Goal: Task Accomplishment & Management: Manage account settings

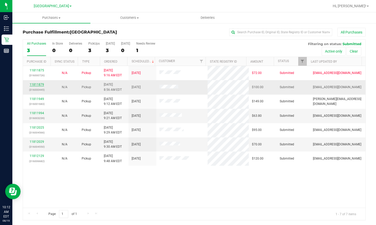
click at [41, 83] on link "11811879" at bounding box center [37, 85] width 14 height 4
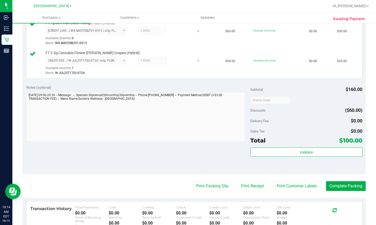
scroll to position [206, 0]
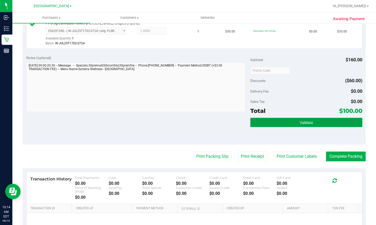
click at [303, 119] on button "Validate" at bounding box center [306, 122] width 112 height 9
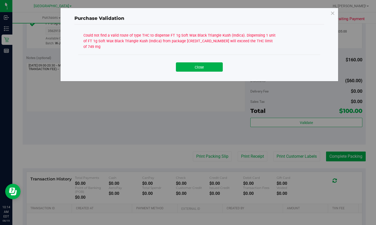
click at [262, 40] on div "Could not find a valid route of type THC to dispense FT 1g Soft Wax Black Trian…" at bounding box center [179, 40] width 193 height 18
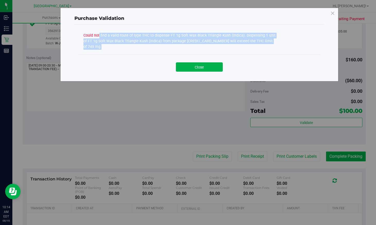
click at [262, 40] on div "Could not find a valid route of type THC to dispense FT 1g Soft Wax Black Trian…" at bounding box center [179, 40] width 193 height 18
copy div "Could not find a valid route of type THC to dispense FT 1g Soft Wax Black Trian…"
click at [210, 63] on button "Close" at bounding box center [199, 66] width 47 height 9
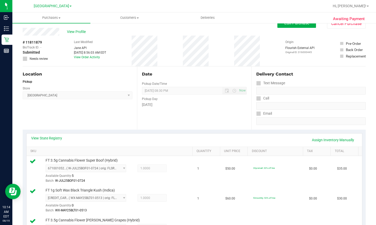
scroll to position [0, 0]
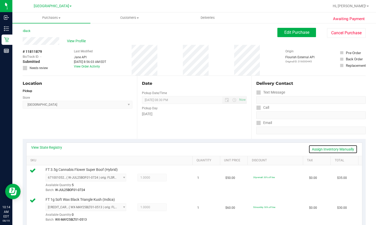
click at [331, 149] on link "Assign Inventory Manually" at bounding box center [332, 149] width 49 height 9
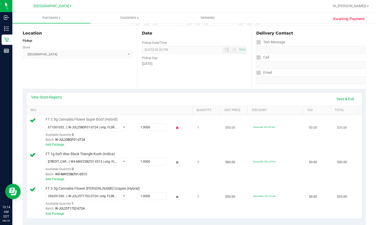
scroll to position [51, 0]
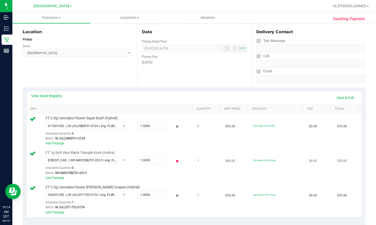
click at [175, 160] on icon at bounding box center [176, 161] width 5 height 6
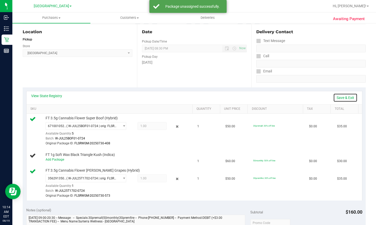
click at [343, 97] on link "Save & Exit" at bounding box center [345, 97] width 24 height 9
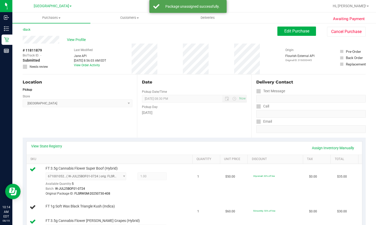
scroll to position [0, 0]
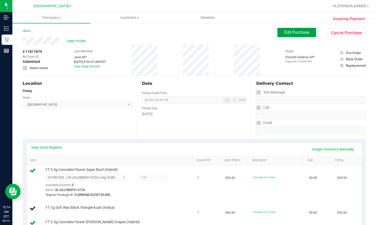
click at [293, 30] on button "Edit Purchase" at bounding box center [296, 32] width 39 height 9
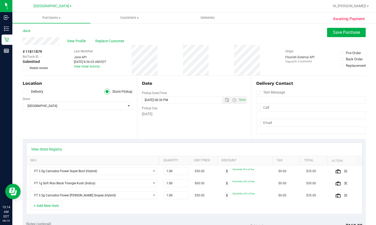
click at [24, 68] on icon at bounding box center [24, 68] width 3 height 0
click at [0, 0] on input "Needs review" at bounding box center [0, 0] width 0 height 0
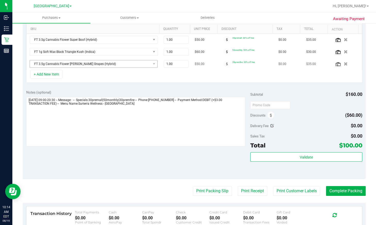
scroll to position [154, 0]
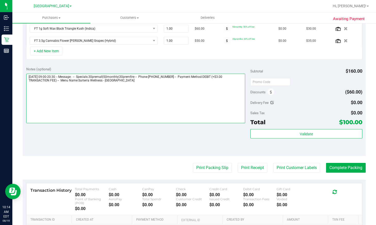
click at [54, 109] on textarea at bounding box center [135, 98] width 219 height 49
paste textarea "Could not find a valid route of type THC to dispense FT 1g Soft Wax Black Trian…"
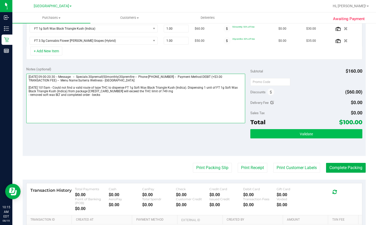
type textarea "Tuesday 08/19/2025 09:00-20:30 -- Message: -- Specials:30premall|50monthly|30pr…"
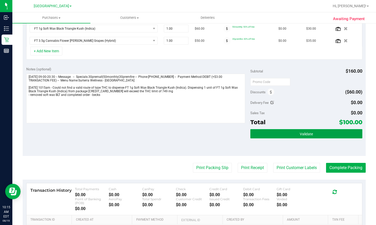
click at [327, 134] on button "Validate" at bounding box center [306, 133] width 112 height 9
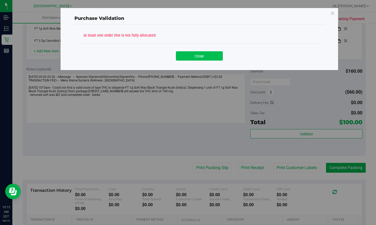
click at [200, 56] on button "Close" at bounding box center [199, 55] width 47 height 9
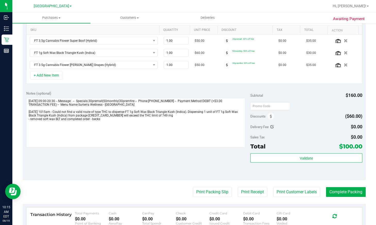
scroll to position [77, 0]
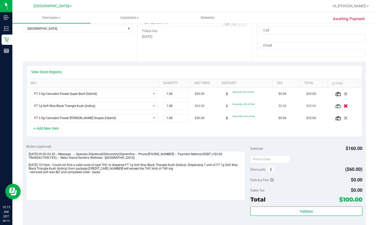
click at [343, 106] on icon "button" at bounding box center [345, 106] width 4 height 4
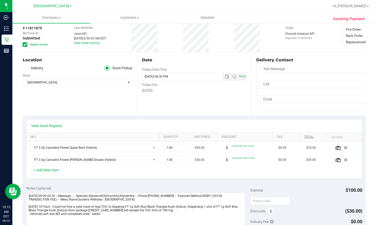
scroll to position [0, 0]
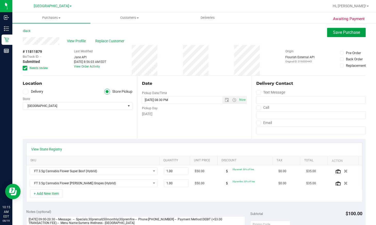
click at [342, 34] on span "Save Purchase" at bounding box center [346, 32] width 27 height 5
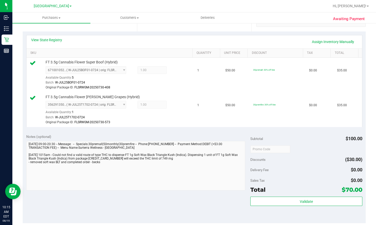
scroll to position [180, 0]
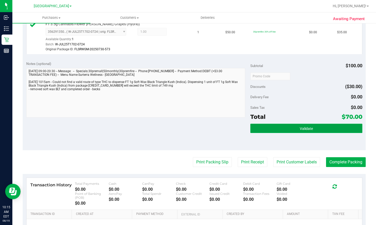
click at [307, 128] on span "Validate" at bounding box center [306, 128] width 13 height 4
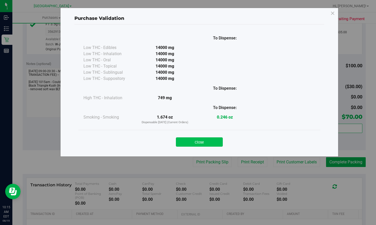
click at [200, 145] on button "Close" at bounding box center [199, 141] width 47 height 9
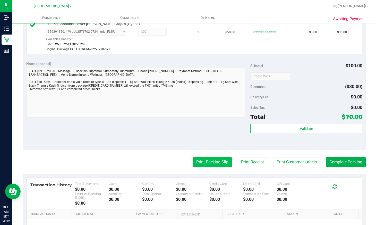
click at [205, 162] on button "Print Packing Slip" at bounding box center [212, 162] width 39 height 10
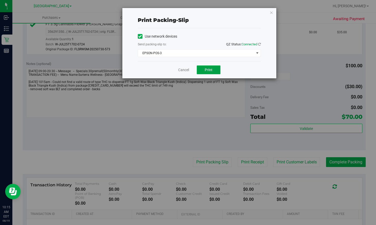
click at [206, 69] on span "Print" at bounding box center [209, 70] width 8 height 4
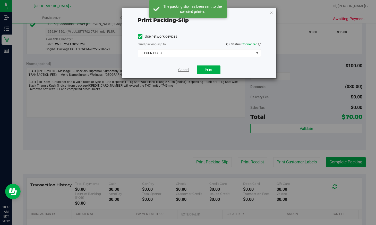
click at [180, 70] on link "Cancel" at bounding box center [183, 69] width 11 height 5
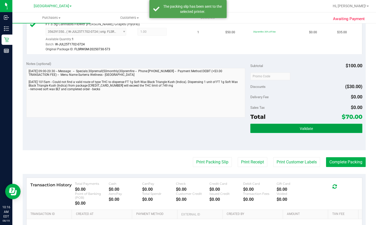
click at [329, 132] on button "Validate" at bounding box center [306, 128] width 112 height 9
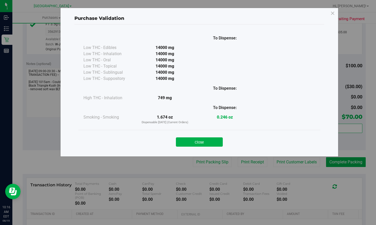
drag, startPoint x: 193, startPoint y: 142, endPoint x: 210, endPoint y: 136, distance: 18.3
click at [193, 142] on button "Close" at bounding box center [199, 141] width 47 height 9
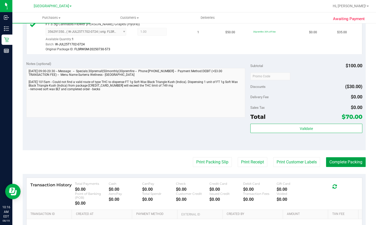
click at [346, 163] on button "Complete Packing" at bounding box center [346, 162] width 40 height 10
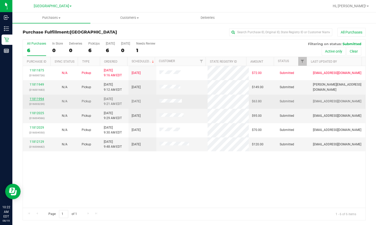
click at [38, 99] on link "11811994" at bounding box center [37, 99] width 14 height 4
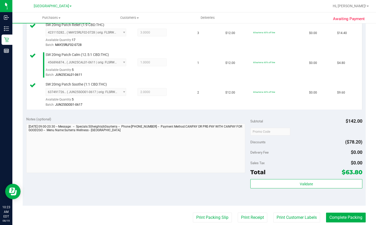
scroll to position [180, 0]
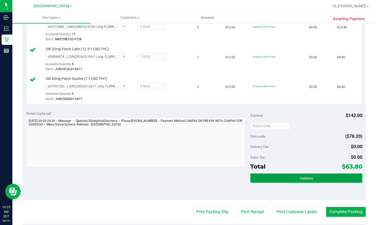
click at [300, 176] on span "Validate" at bounding box center [306, 178] width 13 height 4
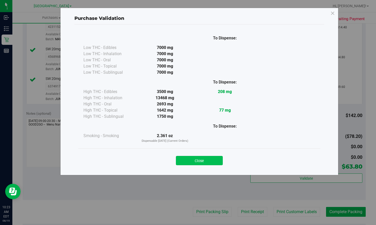
click at [209, 159] on button "Close" at bounding box center [199, 160] width 47 height 9
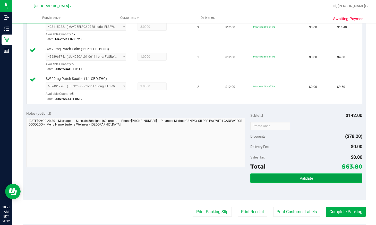
click at [303, 179] on span "Validate" at bounding box center [306, 178] width 13 height 4
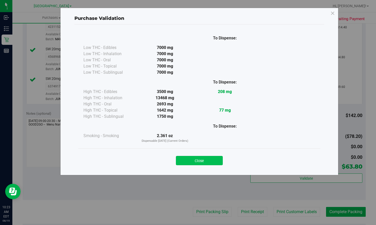
click at [207, 161] on button "Close" at bounding box center [199, 160] width 47 height 9
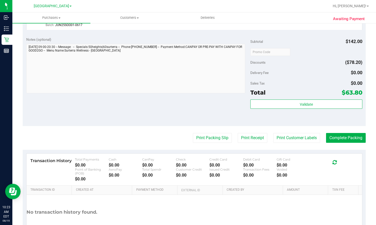
scroll to position [257, 0]
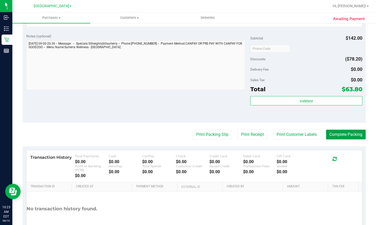
click at [338, 133] on button "Complete Packing" at bounding box center [346, 134] width 40 height 10
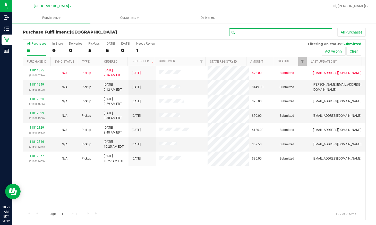
click at [254, 29] on input "text" at bounding box center [280, 32] width 103 height 8
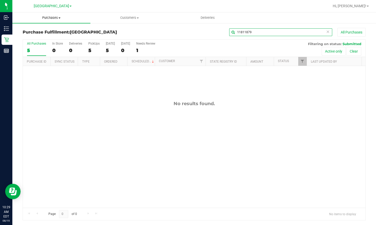
type input "11811879"
click at [57, 18] on span "Purchases" at bounding box center [51, 17] width 78 height 5
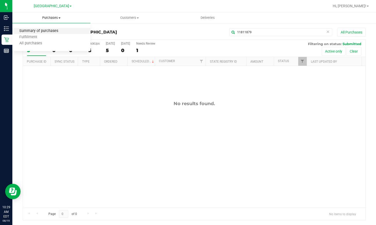
click at [49, 29] on span "Summary of purchases" at bounding box center [38, 31] width 53 height 4
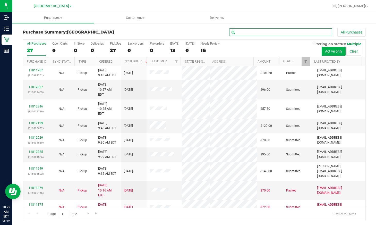
click at [291, 31] on input "text" at bounding box center [280, 32] width 103 height 8
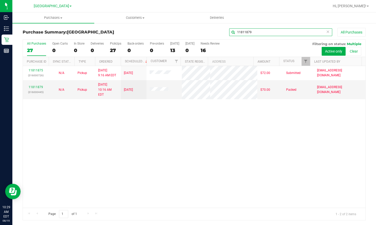
type input "11811879"
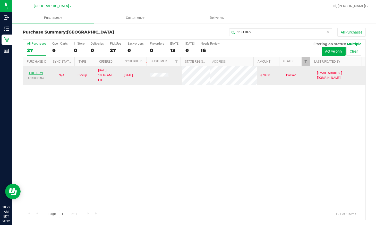
click at [37, 71] on link "11811879" at bounding box center [36, 73] width 14 height 4
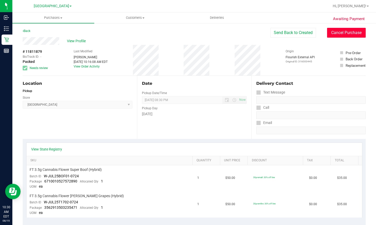
click at [352, 30] on button "Cancel Purchase" at bounding box center [346, 33] width 39 height 10
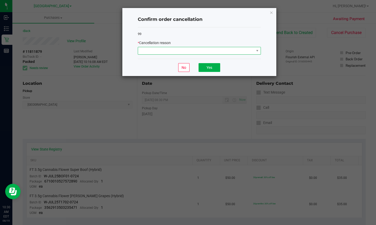
click at [197, 51] on span at bounding box center [196, 50] width 116 height 7
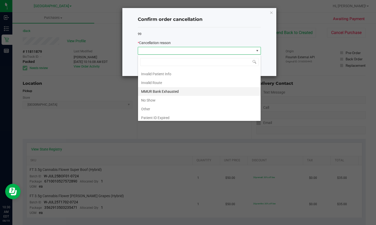
scroll to position [27, 0]
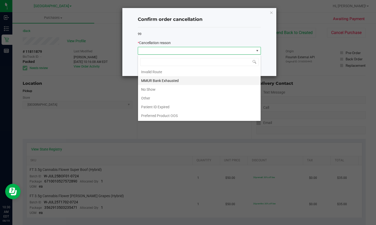
click at [173, 81] on li "MMUR Bank Exhausted" at bounding box center [199, 80] width 123 height 9
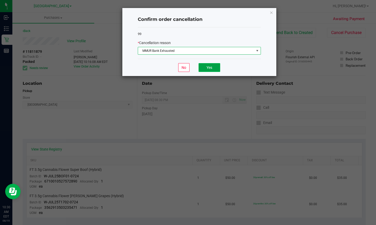
click at [213, 66] on button "Yes" at bounding box center [209, 67] width 22 height 9
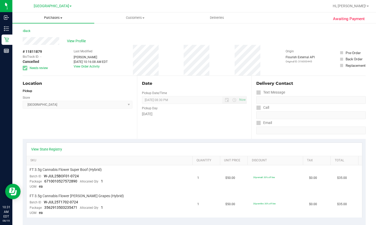
click at [53, 17] on span "Purchases" at bounding box center [53, 17] width 82 height 5
click at [34, 36] on span "Fulfillment" at bounding box center [28, 37] width 32 height 4
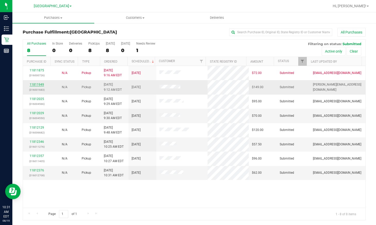
click at [33, 84] on link "11811949" at bounding box center [37, 85] width 14 height 4
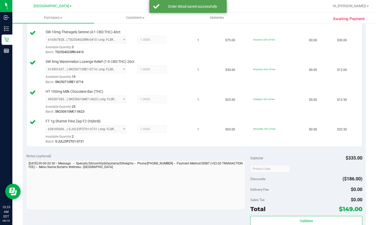
scroll to position [232, 0]
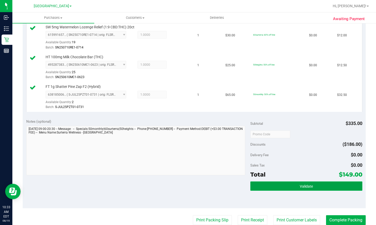
click at [289, 185] on button "Validate" at bounding box center [306, 185] width 112 height 9
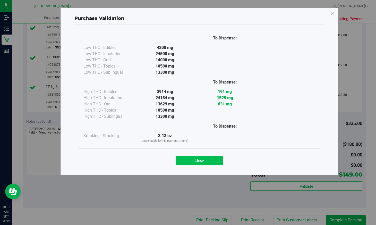
click at [204, 158] on button "Close" at bounding box center [199, 160] width 47 height 9
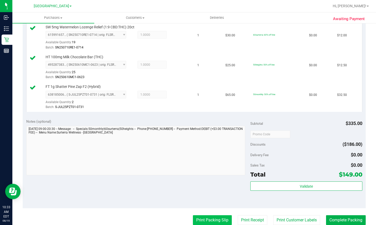
click at [200, 217] on button "Print Packing Slip" at bounding box center [212, 220] width 39 height 10
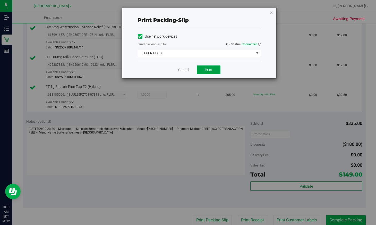
click at [213, 72] on button "Print" at bounding box center [209, 69] width 24 height 9
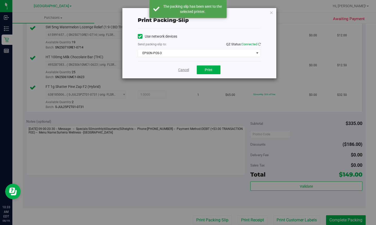
click at [180, 70] on link "Cancel" at bounding box center [183, 69] width 11 height 5
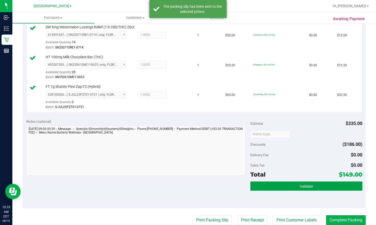
click at [279, 187] on button "Validate" at bounding box center [306, 185] width 112 height 9
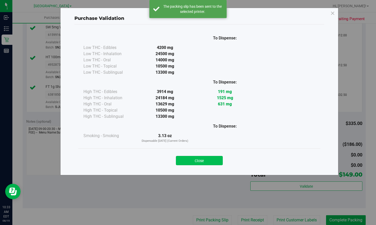
click at [203, 157] on button "Close" at bounding box center [199, 160] width 47 height 9
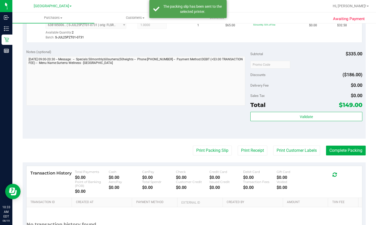
scroll to position [309, 0]
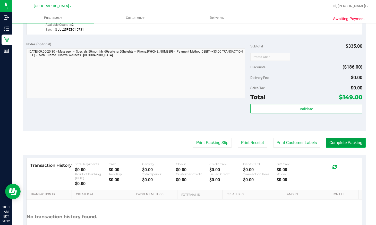
click at [348, 142] on button "Complete Packing" at bounding box center [346, 143] width 40 height 10
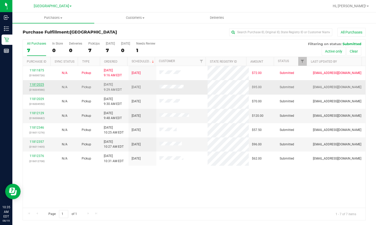
click at [37, 84] on link "11812025" at bounding box center [37, 85] width 14 height 4
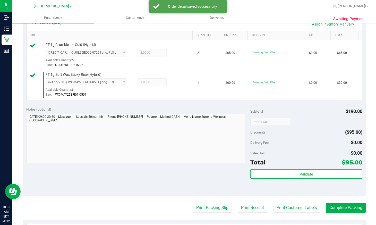
scroll to position [129, 0]
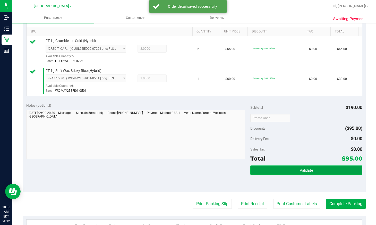
click at [286, 171] on button "Validate" at bounding box center [306, 169] width 112 height 9
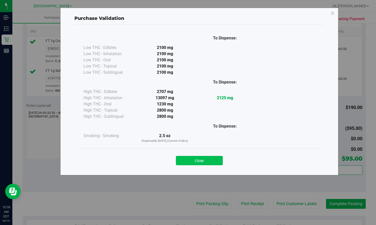
click at [198, 162] on button "Close" at bounding box center [199, 160] width 47 height 9
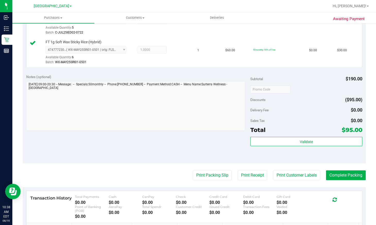
scroll to position [206, 0]
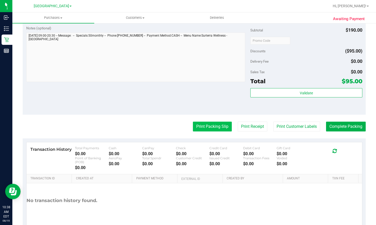
click at [205, 126] on button "Print Packing Slip" at bounding box center [212, 126] width 39 height 10
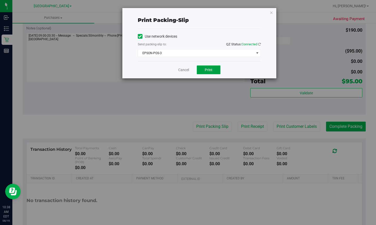
click at [208, 70] on span "Print" at bounding box center [209, 70] width 8 height 4
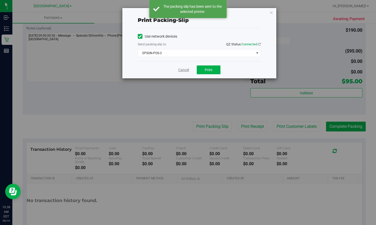
click at [182, 71] on link "Cancel" at bounding box center [183, 69] width 11 height 5
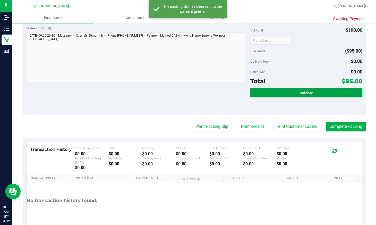
click at [282, 95] on button "Validate" at bounding box center [306, 92] width 112 height 9
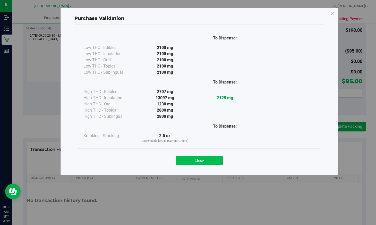
click at [198, 162] on button "Close" at bounding box center [199, 160] width 47 height 9
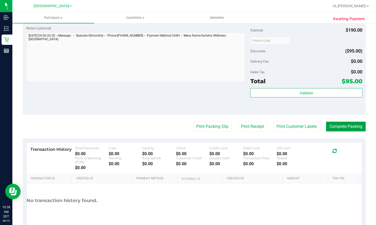
click at [340, 127] on button "Complete Packing" at bounding box center [346, 126] width 40 height 10
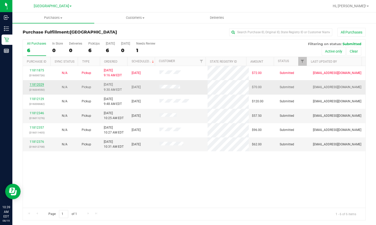
click at [39, 83] on link "11812029" at bounding box center [37, 85] width 14 height 4
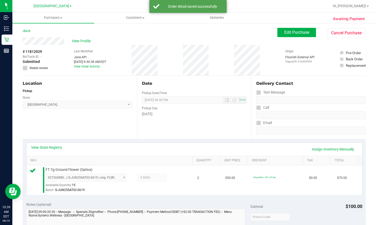
scroll to position [51, 0]
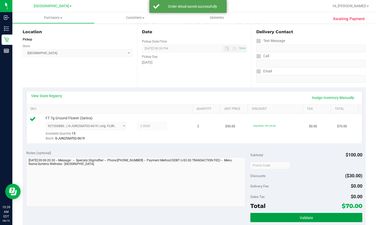
click at [288, 216] on button "Validate" at bounding box center [306, 217] width 112 height 9
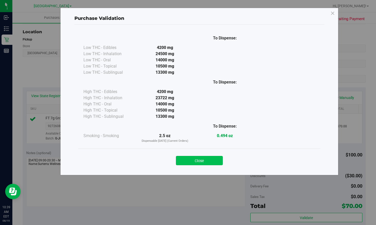
click at [201, 162] on button "Close" at bounding box center [199, 160] width 47 height 9
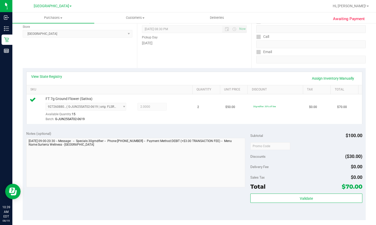
scroll to position [129, 0]
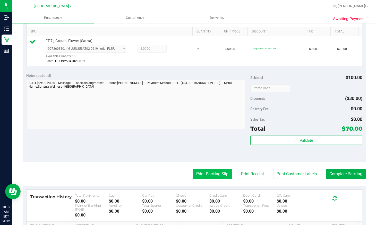
click at [207, 174] on button "Print Packing Slip" at bounding box center [212, 174] width 39 height 10
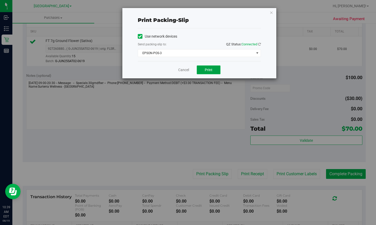
click at [207, 72] on button "Print" at bounding box center [209, 69] width 24 height 9
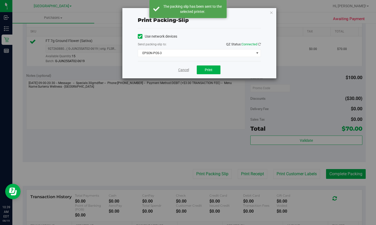
click at [180, 71] on link "Cancel" at bounding box center [183, 69] width 11 height 5
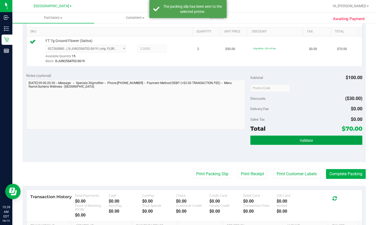
click at [290, 137] on button "Validate" at bounding box center [306, 139] width 112 height 9
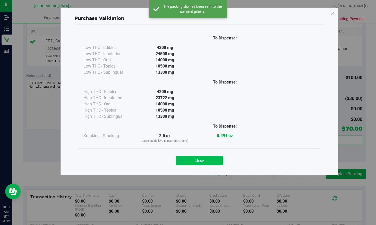
click at [190, 160] on button "Close" at bounding box center [199, 160] width 47 height 9
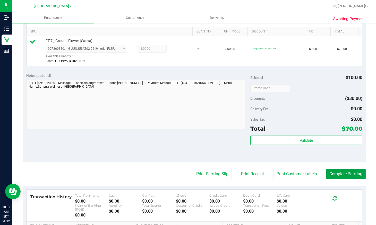
click at [343, 173] on button "Complete Packing" at bounding box center [346, 174] width 40 height 10
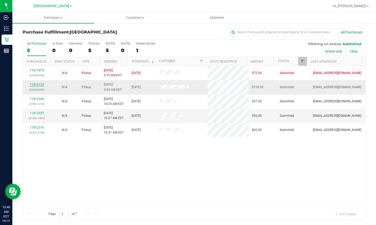
click at [36, 83] on link "11812129" at bounding box center [37, 85] width 14 height 4
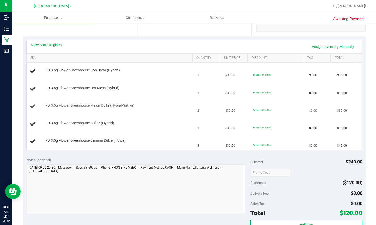
scroll to position [103, 0]
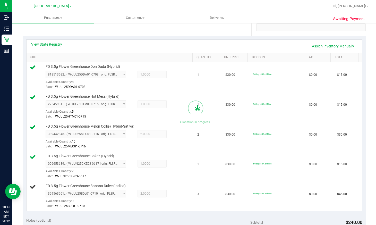
click at [175, 180] on td "FD 3.5g Flower Greenhouse Cakez (Hybrid) 0066536394213128 ( W-JUN25CKZ03-0617 |…" at bounding box center [111, 166] width 168 height 30
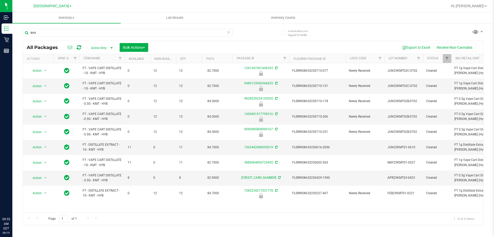
click at [140, 32] on input "kmt" at bounding box center [128, 33] width 210 height 8
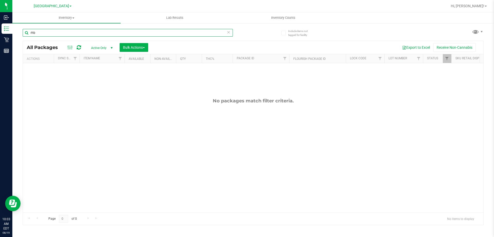
click at [71, 35] on input "rhb" at bounding box center [128, 33] width 210 height 8
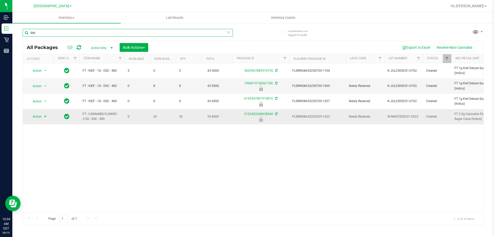
type input "dsc"
click at [38, 116] on span "Action" at bounding box center [35, 116] width 14 height 7
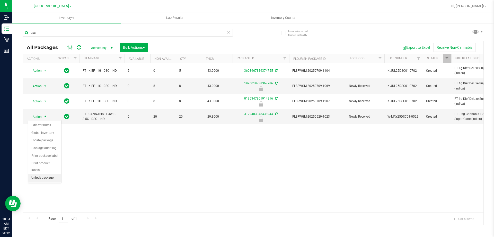
click at [43, 174] on li "Unlock package" at bounding box center [44, 178] width 33 height 8
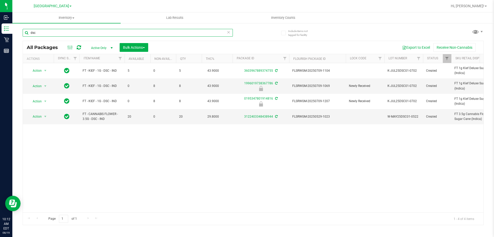
click at [120, 31] on input "dsc" at bounding box center [128, 33] width 210 height 8
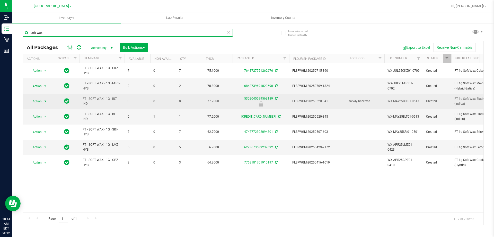
type input "soft wax"
click at [41, 101] on span "Action" at bounding box center [35, 101] width 14 height 7
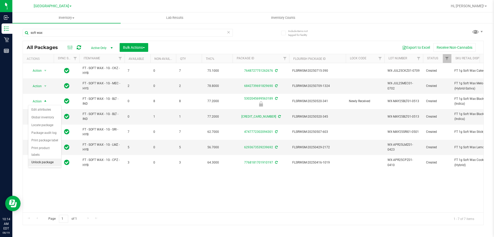
click at [44, 158] on li "Unlock package" at bounding box center [44, 162] width 33 height 8
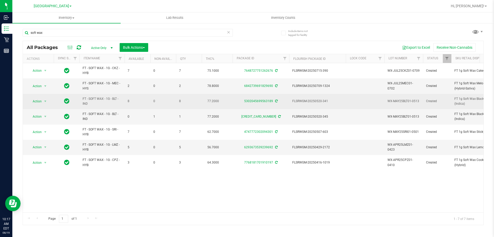
click at [297, 101] on span "FLSRWGM-20250520-341" at bounding box center [317, 101] width 50 height 5
click at [296, 101] on span "FLSRWGM-20250520-341" at bounding box center [317, 101] width 50 height 5
click at [37, 103] on span "Action" at bounding box center [35, 101] width 14 height 7
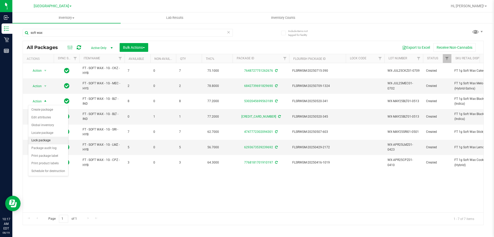
click at [39, 140] on li "Lock package" at bounding box center [48, 140] width 40 height 8
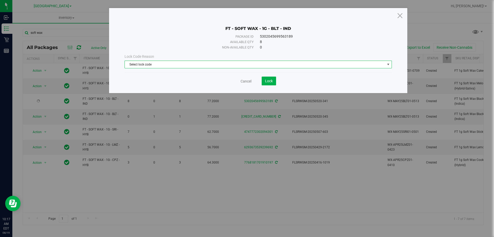
click at [265, 66] on span "Select lock code" at bounding box center [255, 64] width 260 height 7
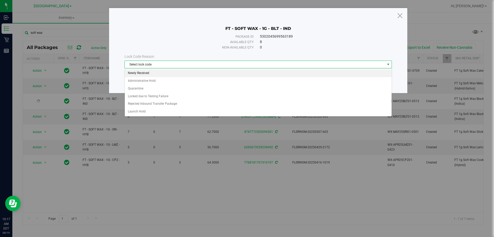
click at [147, 71] on li "Newly Received" at bounding box center [258, 73] width 267 height 8
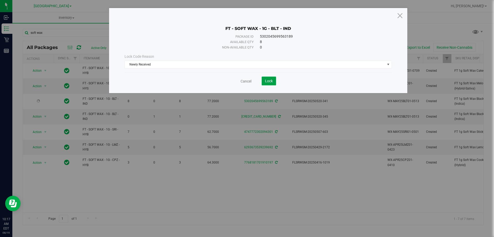
click at [270, 80] on span "Lock" at bounding box center [269, 81] width 8 height 4
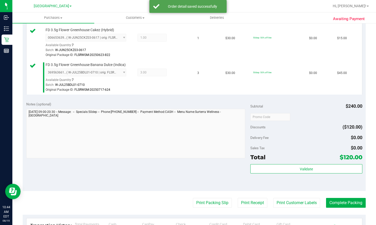
scroll to position [257, 0]
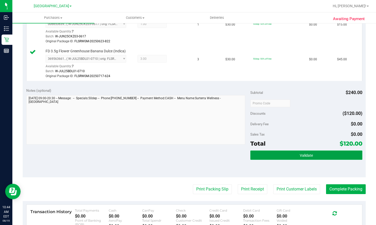
click at [274, 158] on button "Validate" at bounding box center [306, 154] width 112 height 9
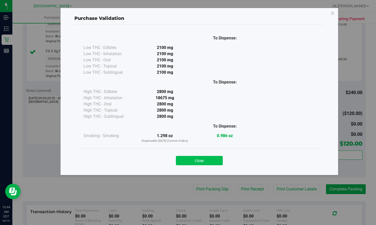
click at [188, 158] on button "Close" at bounding box center [199, 160] width 47 height 9
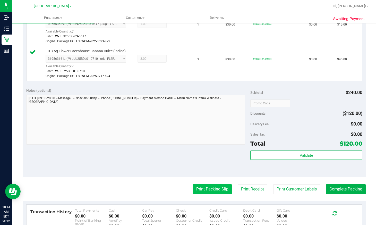
click at [203, 190] on button "Print Packing Slip" at bounding box center [212, 189] width 39 height 10
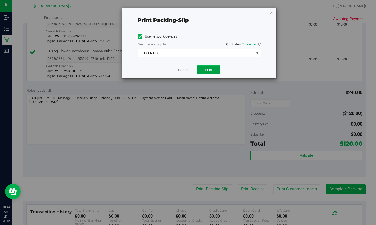
click at [207, 69] on span "Print" at bounding box center [209, 70] width 8 height 4
click at [188, 70] on link "Cancel" at bounding box center [183, 69] width 11 height 5
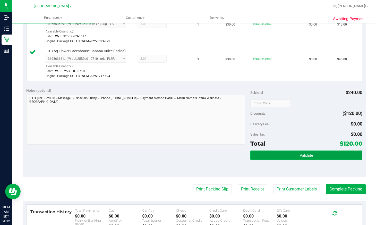
click at [293, 157] on button "Validate" at bounding box center [306, 154] width 112 height 9
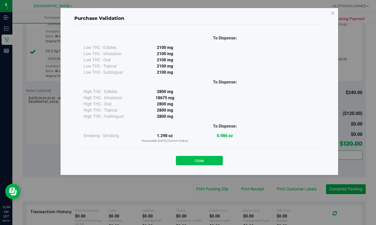
click at [206, 162] on button "Close" at bounding box center [199, 160] width 47 height 9
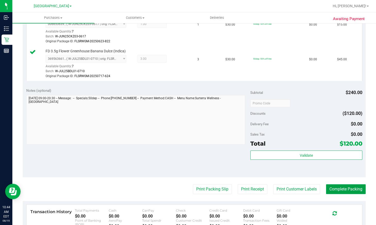
click at [341, 187] on button "Complete Packing" at bounding box center [346, 189] width 40 height 10
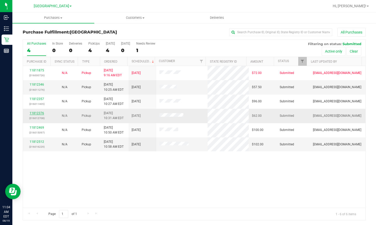
click at [37, 114] on link "11812376" at bounding box center [37, 113] width 14 height 4
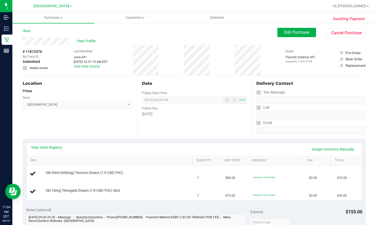
scroll to position [26, 0]
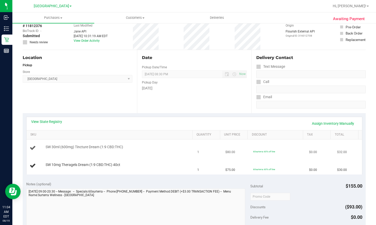
click at [156, 149] on div "SW 30ml (600mg) Tincture Dream (1:9 CBD:THC)" at bounding box center [117, 146] width 148 height 5
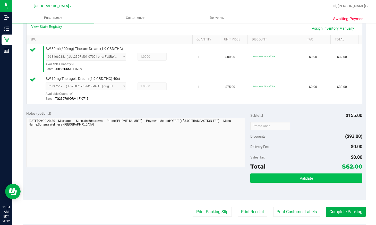
scroll to position [129, 0]
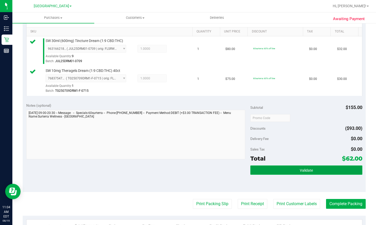
click at [312, 171] on button "Validate" at bounding box center [306, 169] width 112 height 9
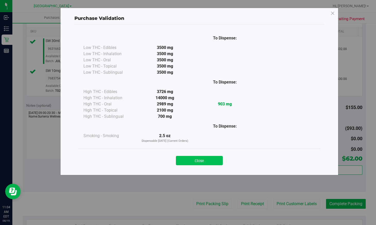
click at [215, 160] on button "Close" at bounding box center [199, 160] width 47 height 9
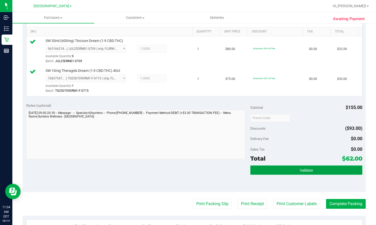
click at [311, 169] on button "Validate" at bounding box center [306, 169] width 112 height 9
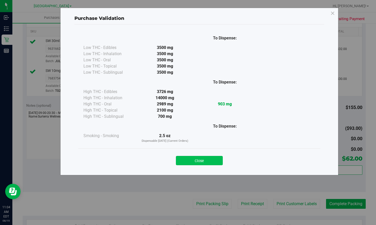
click at [207, 158] on button "Close" at bounding box center [199, 160] width 47 height 9
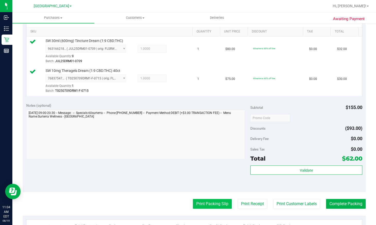
click at [206, 202] on button "Print Packing Slip" at bounding box center [212, 204] width 39 height 10
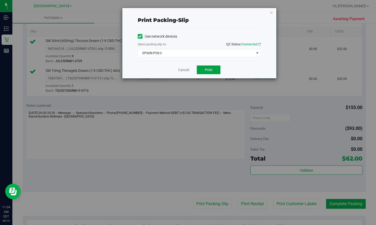
click at [210, 69] on span "Print" at bounding box center [209, 70] width 8 height 4
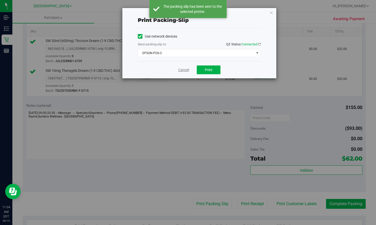
click at [184, 68] on link "Cancel" at bounding box center [183, 69] width 11 height 5
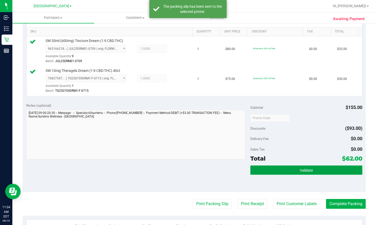
click at [317, 171] on button "Validate" at bounding box center [306, 169] width 112 height 9
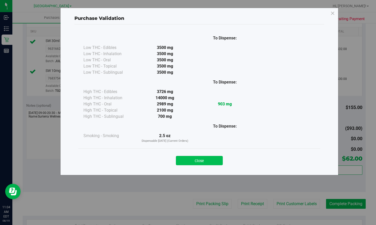
click at [207, 158] on button "Close" at bounding box center [199, 160] width 47 height 9
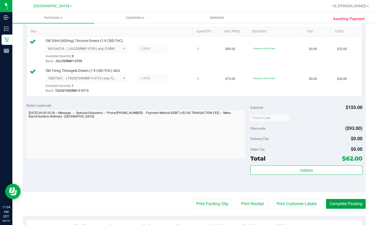
click at [351, 204] on button "Complete Packing" at bounding box center [346, 204] width 40 height 10
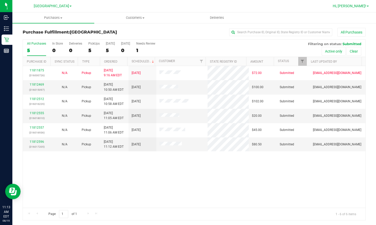
click at [353, 6] on span "Hi, [PERSON_NAME]!" at bounding box center [349, 6] width 33 height 4
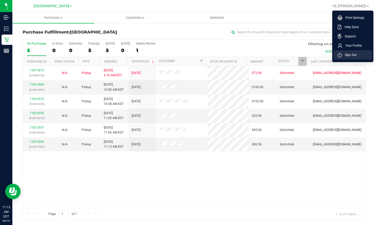
click at [358, 55] on li "Sign Out" at bounding box center [352, 54] width 39 height 9
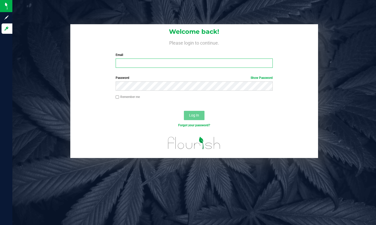
click at [180, 62] on input "Email" at bounding box center [194, 62] width 157 height 9
type input "[EMAIL_ADDRESS][DOMAIN_NAME]"
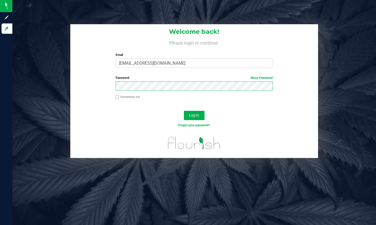
click at [184, 111] on button "Log In" at bounding box center [194, 115] width 21 height 9
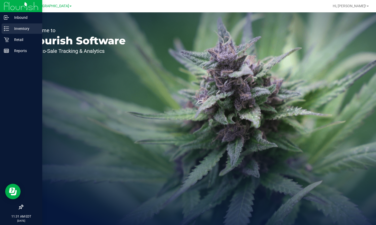
click at [6, 28] on icon at bounding box center [6, 28] width 5 height 5
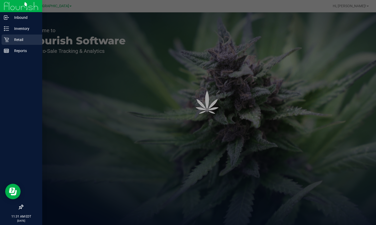
click at [14, 41] on p "Retail" at bounding box center [24, 40] width 31 height 6
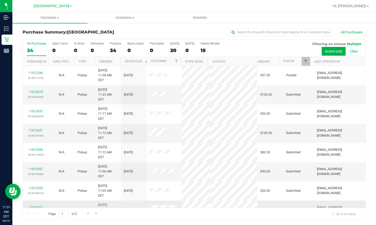
click at [39, 205] on link "11812512" at bounding box center [36, 207] width 14 height 4
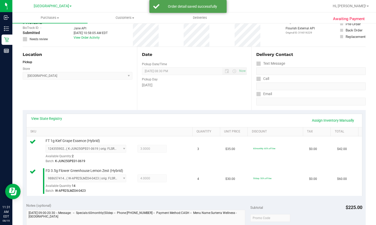
scroll to position [77, 0]
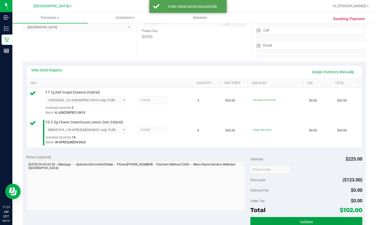
click at [318, 217] on button "Validate" at bounding box center [306, 221] width 112 height 9
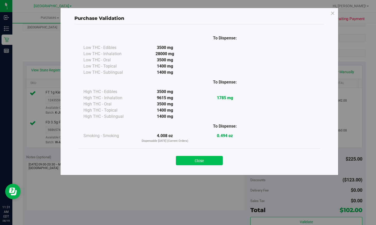
click at [200, 159] on button "Close" at bounding box center [199, 160] width 47 height 9
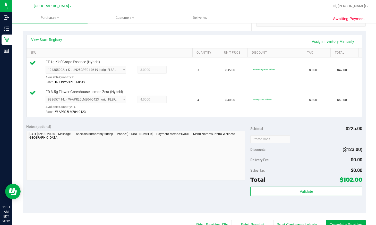
scroll to position [154, 0]
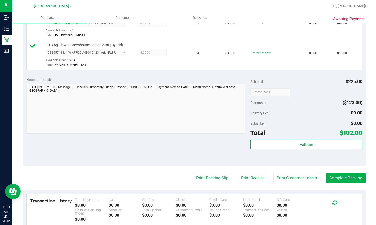
click at [345, 172] on purchase-details "Back Edit Purchase Cancel Purchase View Profile # 11812512 BioTrack ID: - Submi…" at bounding box center [194, 81] width 343 height 416
click at [343, 181] on button "Complete Packing" at bounding box center [346, 178] width 40 height 10
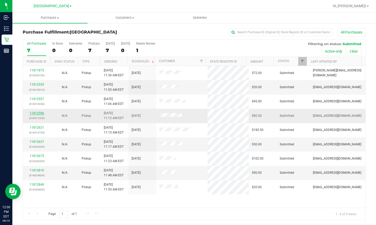
click at [35, 113] on link "11812596" at bounding box center [37, 113] width 14 height 4
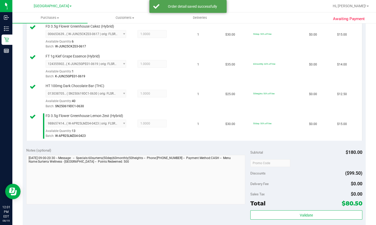
scroll to position [180, 0]
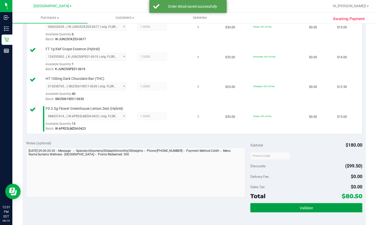
click at [287, 205] on button "Validate" at bounding box center [306, 207] width 112 height 9
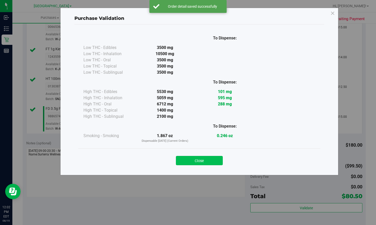
click at [198, 160] on button "Close" at bounding box center [199, 160] width 47 height 9
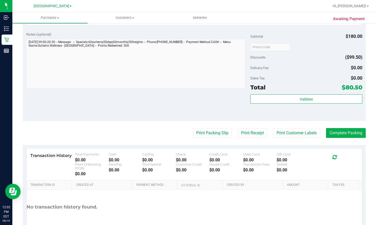
scroll to position [319, 0]
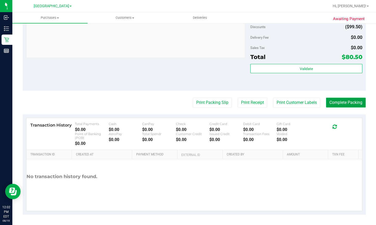
click at [343, 102] on button "Complete Packing" at bounding box center [346, 103] width 40 height 10
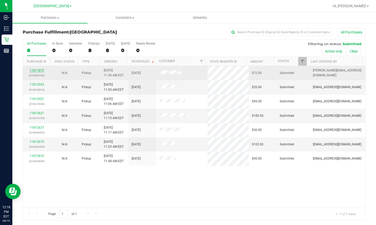
click at [38, 70] on link "11811875" at bounding box center [37, 70] width 14 height 4
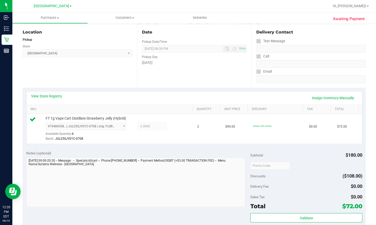
scroll to position [51, 0]
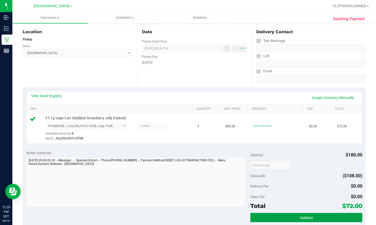
click at [290, 216] on button "Validate" at bounding box center [306, 217] width 112 height 9
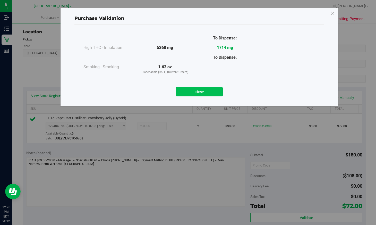
click at [194, 91] on button "Close" at bounding box center [199, 91] width 47 height 9
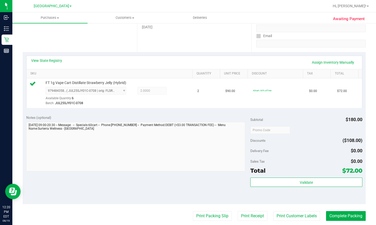
scroll to position [180, 0]
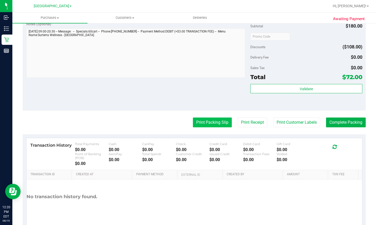
click at [205, 122] on button "Print Packing Slip" at bounding box center [212, 122] width 39 height 10
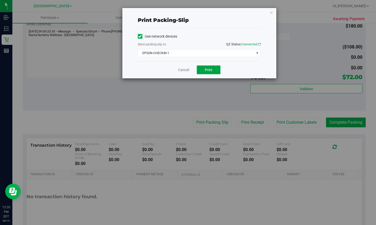
click at [211, 70] on span "Print" at bounding box center [209, 70] width 8 height 4
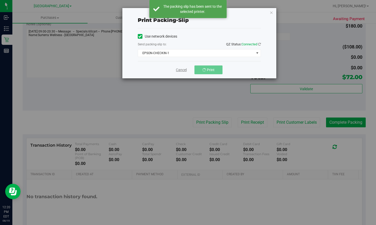
click at [178, 68] on link "Cancel" at bounding box center [181, 69] width 11 height 5
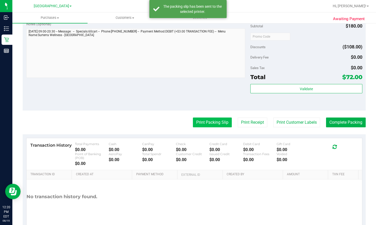
click at [209, 124] on button "Print Packing Slip" at bounding box center [212, 122] width 39 height 10
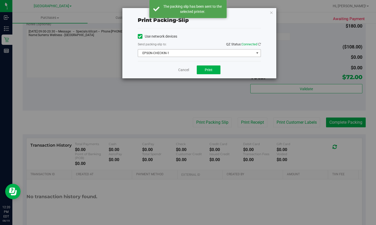
click at [196, 53] on span "EPSON-CHECKIN-1" at bounding box center [196, 52] width 116 height 7
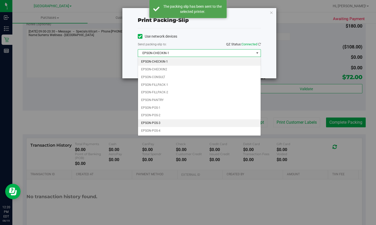
click at [172, 124] on li "EPSON-POS-3" at bounding box center [199, 123] width 123 height 8
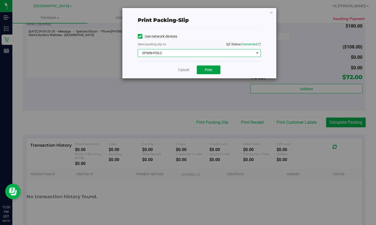
click at [205, 66] on button "Print" at bounding box center [209, 69] width 24 height 9
click at [179, 70] on link "Cancel" at bounding box center [183, 69] width 11 height 5
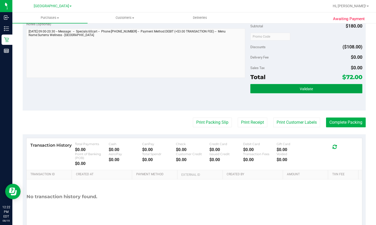
click at [332, 89] on button "Validate" at bounding box center [306, 88] width 112 height 9
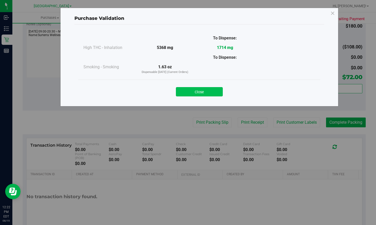
click at [205, 91] on button "Close" at bounding box center [199, 91] width 47 height 9
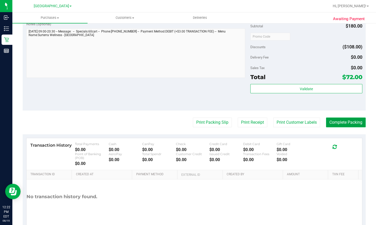
click at [344, 120] on button "Complete Packing" at bounding box center [346, 122] width 40 height 10
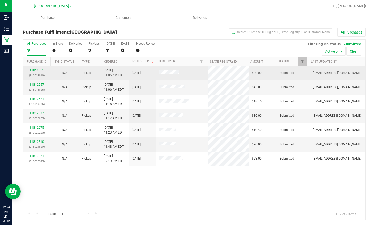
click at [38, 70] on link "11812555" at bounding box center [37, 70] width 14 height 4
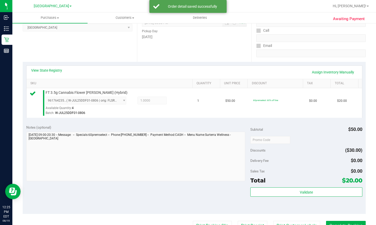
scroll to position [77, 0]
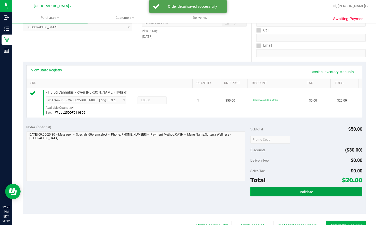
click at [291, 193] on button "Validate" at bounding box center [306, 191] width 112 height 9
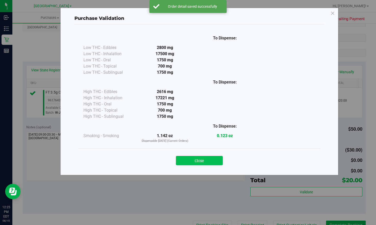
click at [211, 159] on button "Close" at bounding box center [199, 160] width 47 height 9
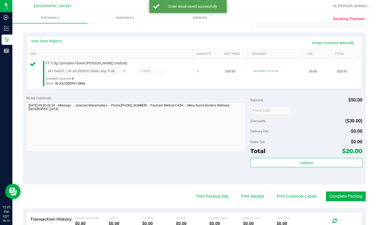
scroll to position [154, 0]
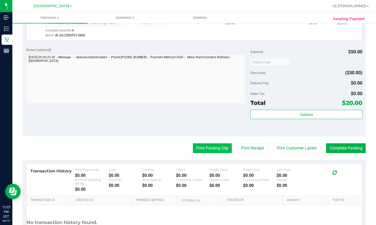
click at [208, 146] on button "Print Packing Slip" at bounding box center [212, 148] width 39 height 10
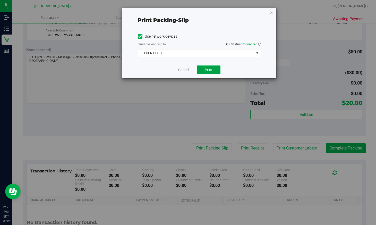
click at [213, 68] on button "Print" at bounding box center [209, 69] width 24 height 9
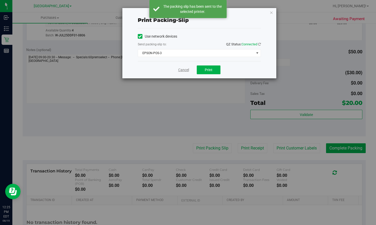
click at [182, 69] on link "Cancel" at bounding box center [183, 69] width 11 height 5
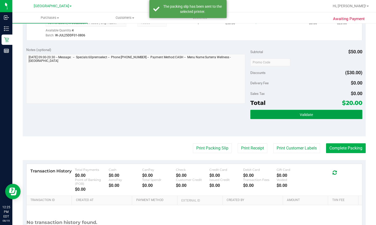
click at [268, 115] on button "Validate" at bounding box center [306, 114] width 112 height 9
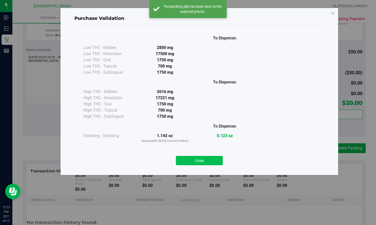
click at [200, 160] on button "Close" at bounding box center [199, 160] width 47 height 9
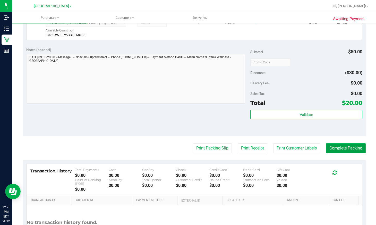
click at [347, 147] on button "Complete Packing" at bounding box center [346, 148] width 40 height 10
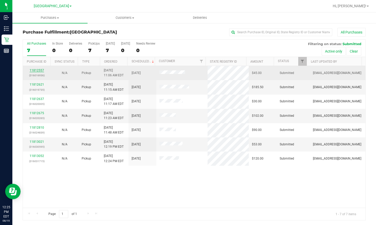
click at [39, 71] on link "11812557" at bounding box center [37, 70] width 14 height 4
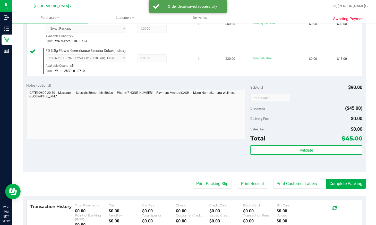
scroll to position [154, 0]
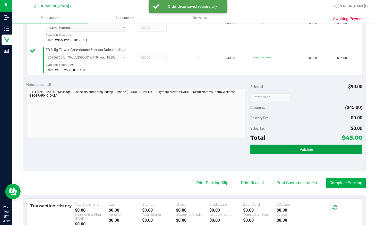
click at [300, 149] on span "Validate" at bounding box center [306, 149] width 13 height 4
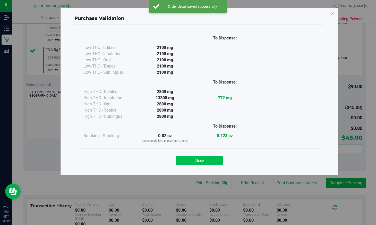
click at [190, 164] on button "Close" at bounding box center [199, 160] width 47 height 9
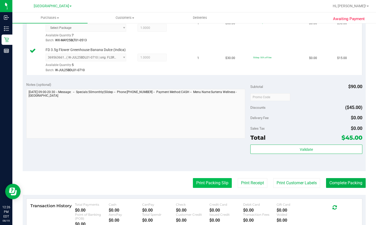
click at [214, 182] on button "Print Packing Slip" at bounding box center [212, 183] width 39 height 10
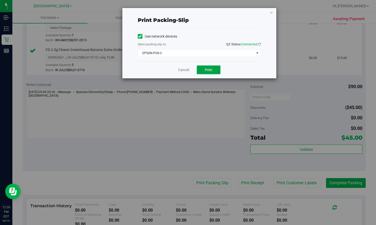
click at [207, 69] on span "Print" at bounding box center [209, 70] width 8 height 4
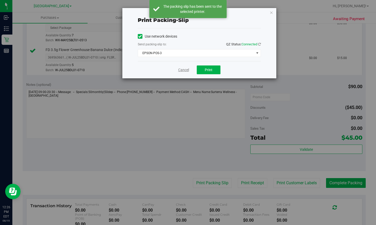
click at [182, 69] on link "Cancel" at bounding box center [183, 69] width 11 height 5
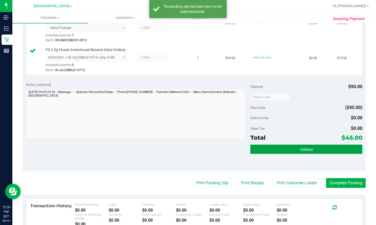
click at [272, 148] on button "Validate" at bounding box center [306, 148] width 112 height 9
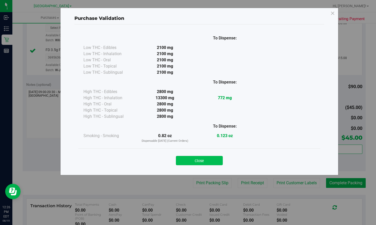
click at [209, 159] on button "Close" at bounding box center [199, 160] width 47 height 9
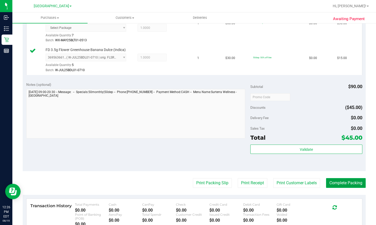
click at [339, 185] on button "Complete Packing" at bounding box center [346, 183] width 40 height 10
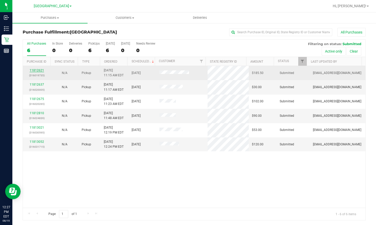
click at [36, 70] on link "11812621" at bounding box center [37, 70] width 14 height 4
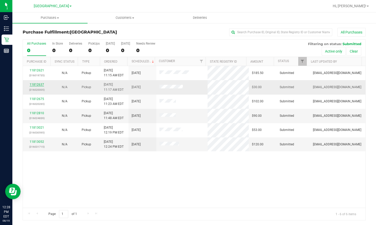
click at [40, 84] on link "11812637" at bounding box center [37, 85] width 14 height 4
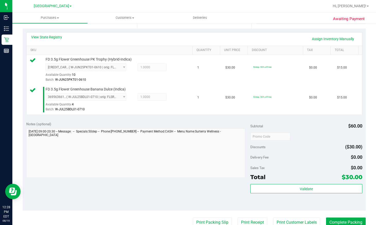
scroll to position [129, 0]
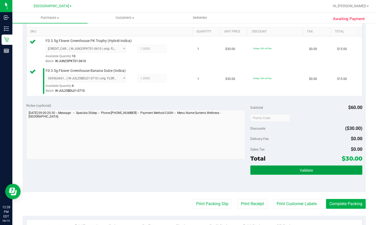
click at [308, 170] on span "Validate" at bounding box center [306, 170] width 13 height 4
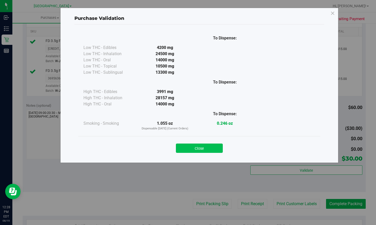
click at [211, 151] on button "Close" at bounding box center [199, 147] width 47 height 9
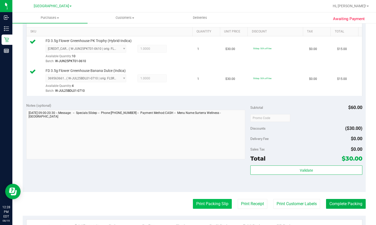
click at [205, 203] on button "Print Packing Slip" at bounding box center [212, 204] width 39 height 10
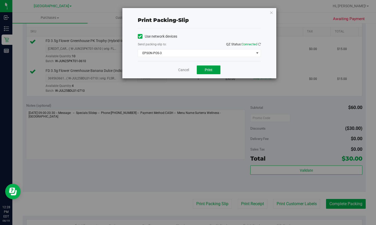
click at [203, 69] on button "Print" at bounding box center [209, 69] width 24 height 9
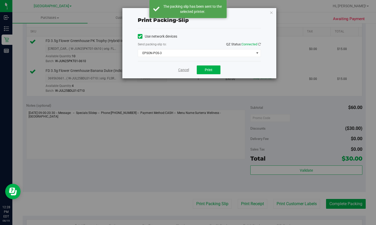
click at [182, 68] on link "Cancel" at bounding box center [183, 69] width 11 height 5
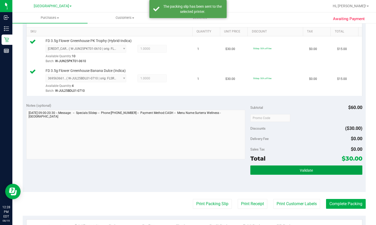
drag, startPoint x: 286, startPoint y: 169, endPoint x: 284, endPoint y: 163, distance: 6.2
click at [286, 169] on button "Validate" at bounding box center [306, 169] width 112 height 9
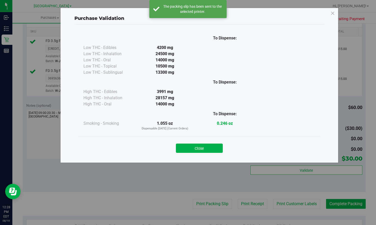
click at [204, 142] on div "Close" at bounding box center [199, 146] width 234 height 13
click at [203, 146] on button "Close" at bounding box center [199, 147] width 47 height 9
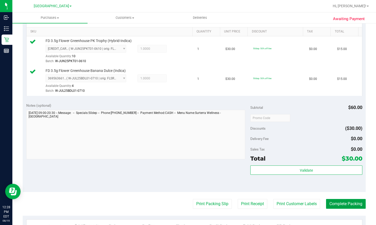
drag, startPoint x: 349, startPoint y: 207, endPoint x: 372, endPoint y: 207, distance: 23.7
click at [349, 207] on button "Complete Packing" at bounding box center [346, 204] width 40 height 10
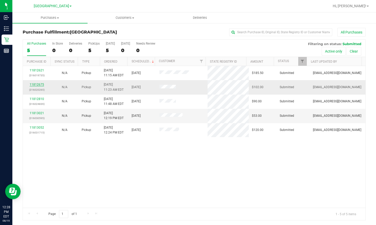
click at [34, 85] on link "11812675" at bounding box center [37, 85] width 14 height 4
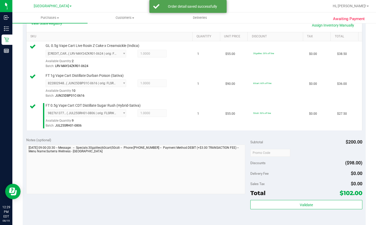
scroll to position [154, 0]
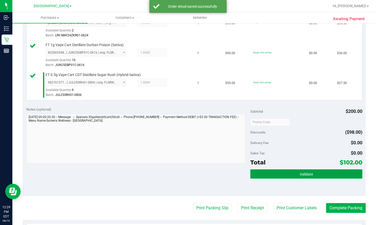
click at [289, 177] on button "Validate" at bounding box center [306, 173] width 112 height 9
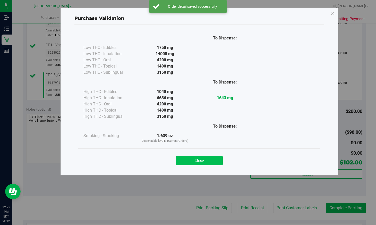
click at [188, 161] on button "Close" at bounding box center [199, 160] width 47 height 9
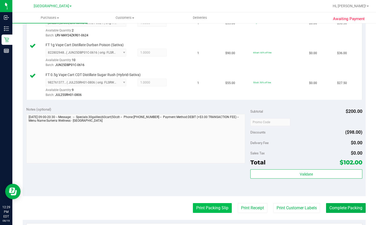
click at [201, 211] on button "Print Packing Slip" at bounding box center [212, 208] width 39 height 10
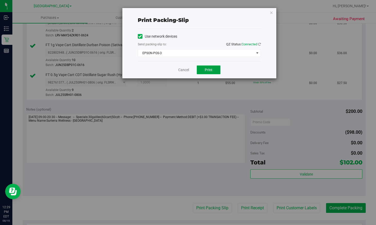
click at [210, 67] on button "Print" at bounding box center [209, 69] width 24 height 9
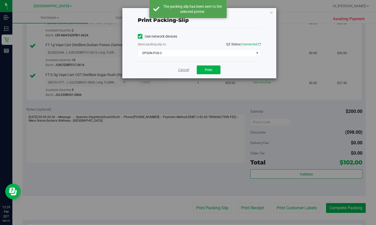
click at [184, 69] on link "Cancel" at bounding box center [183, 69] width 11 height 5
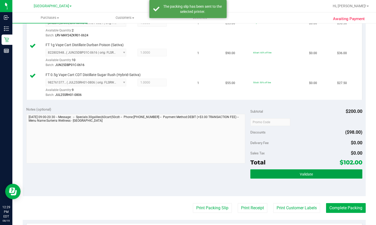
click at [285, 173] on button "Validate" at bounding box center [306, 173] width 112 height 9
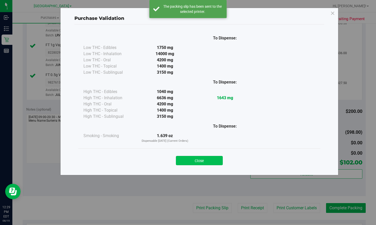
click at [198, 161] on button "Close" at bounding box center [199, 160] width 47 height 9
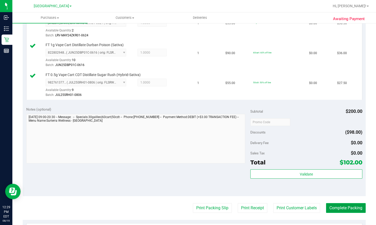
click at [350, 208] on button "Complete Packing" at bounding box center [346, 208] width 40 height 10
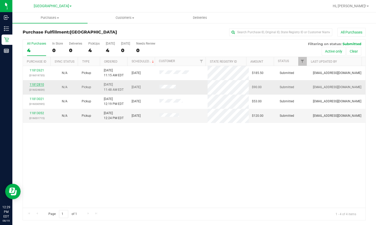
click at [40, 83] on link "11812810" at bounding box center [37, 85] width 14 height 4
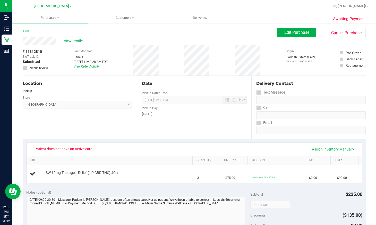
click at [112, 35] on div "Back Edit Purchase Cancel Purchase" at bounding box center [194, 32] width 343 height 9
click at [293, 32] on span "Edit Purchase" at bounding box center [296, 32] width 25 height 5
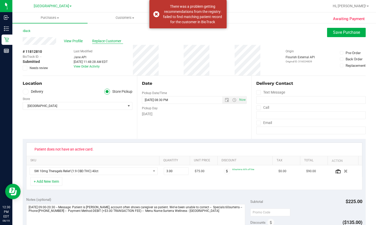
click at [115, 42] on span "Replace Customer" at bounding box center [107, 40] width 31 height 5
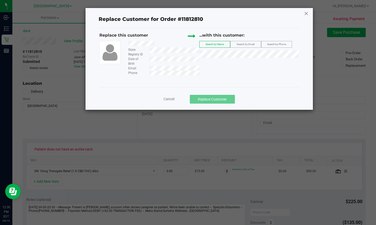
click at [305, 12] on icon at bounding box center [306, 13] width 5 height 8
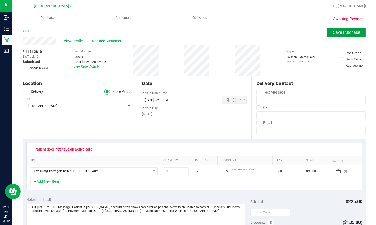
click at [335, 30] on span "Save Purchase" at bounding box center [346, 32] width 27 height 5
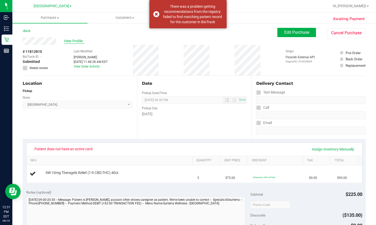
click at [76, 39] on span "View Profile" at bounding box center [74, 40] width 21 height 5
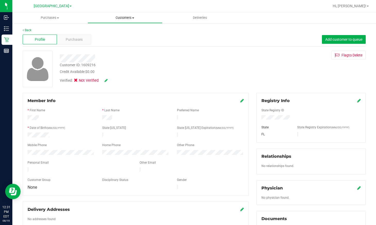
click at [129, 17] on span "Customers" at bounding box center [125, 17] width 75 height 5
click at [125, 33] on li "All customers" at bounding box center [125, 31] width 75 height 6
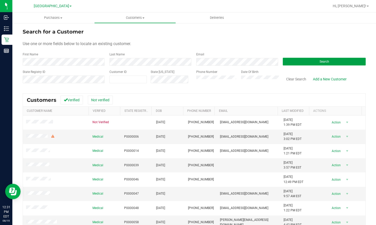
click at [327, 60] on button "Search" at bounding box center [324, 62] width 83 height 8
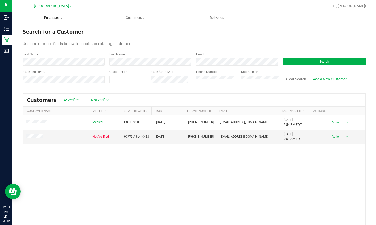
click at [49, 14] on uib-tab-heading "Purchases Summary of purchases Fulfillment All purchases" at bounding box center [53, 17] width 82 height 11
click at [45, 37] on li "Fulfillment" at bounding box center [53, 37] width 82 height 6
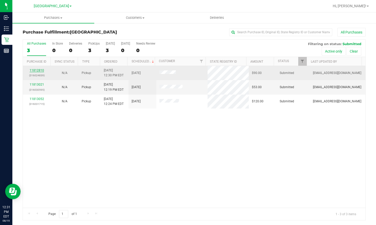
click at [37, 69] on link "11812810" at bounding box center [37, 70] width 14 height 4
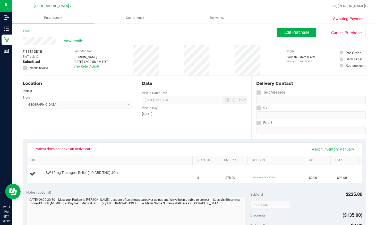
click at [134, 35] on div "Back Edit Purchase Cancel Purchase" at bounding box center [194, 32] width 343 height 9
click at [306, 32] on button "Edit Purchase" at bounding box center [296, 32] width 39 height 9
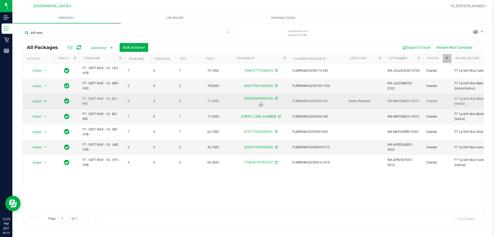
click at [41, 101] on span "Action" at bounding box center [35, 101] width 14 height 7
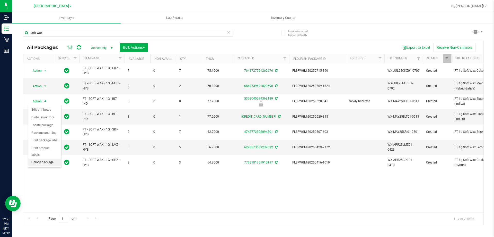
click at [46, 158] on li "Unlock package" at bounding box center [44, 162] width 33 height 8
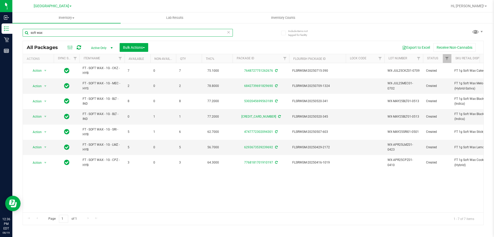
click at [94, 33] on input "soft wax" at bounding box center [128, 33] width 210 height 8
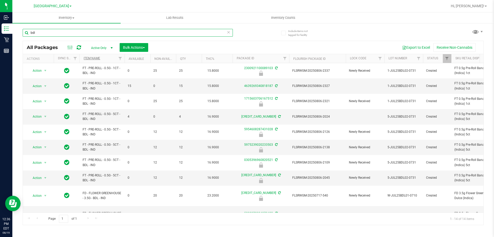
type input "bdl"
click at [94, 57] on link "Item Name" at bounding box center [92, 58] width 16 height 4
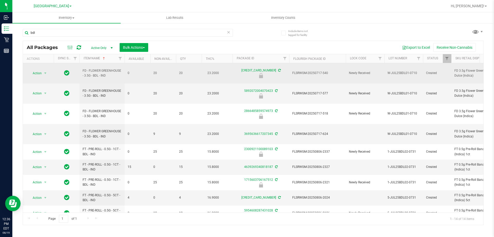
click at [308, 71] on span "FLSRWGM-20250717-540" at bounding box center [317, 73] width 50 height 5
click at [304, 75] on td "FLSRWGM-20250717-540" at bounding box center [317, 73] width 57 height 20
click at [309, 71] on span "FLSRWGM-20250717-540" at bounding box center [317, 73] width 50 height 5
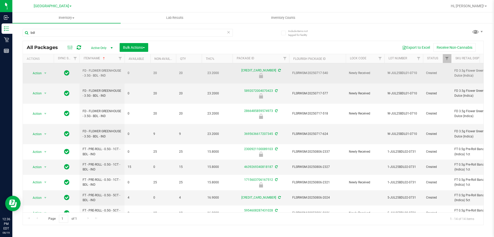
click at [308, 71] on span "FLSRWGM-20250717-540" at bounding box center [317, 73] width 50 height 5
click at [36, 70] on span "Action" at bounding box center [35, 72] width 14 height 7
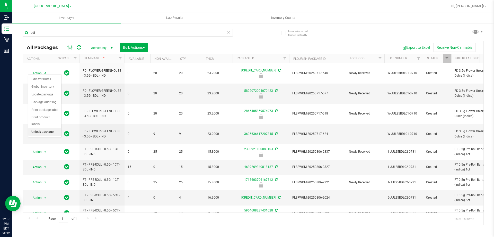
click at [41, 128] on li "Unlock package" at bounding box center [44, 132] width 33 height 8
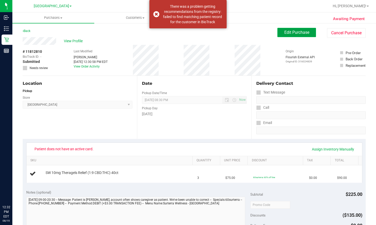
click at [296, 33] on span "Edit Purchase" at bounding box center [296, 32] width 25 height 5
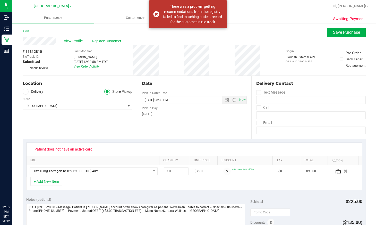
click at [30, 68] on span "Needs review" at bounding box center [39, 68] width 18 height 5
click at [0, 0] on input "Needs review" at bounding box center [0, 0] width 0 height 0
click at [73, 149] on span "Patient does not have an active card." at bounding box center [64, 149] width 66 height 8
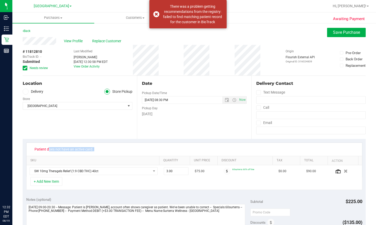
copy div "Patient does not have an active card."
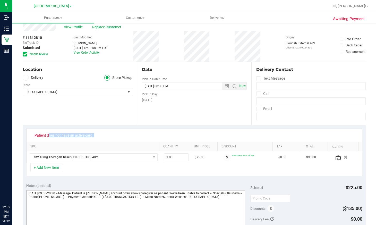
scroll to position [26, 0]
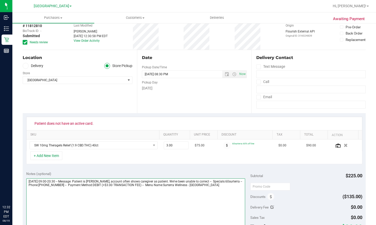
click at [94, 191] on textarea at bounding box center [135, 202] width 219 height 49
paste textarea "Patient does not have an active card."
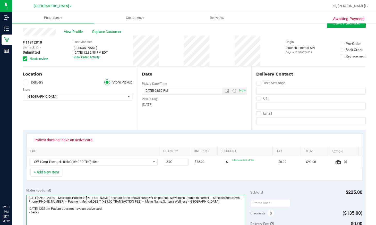
scroll to position [0, 0]
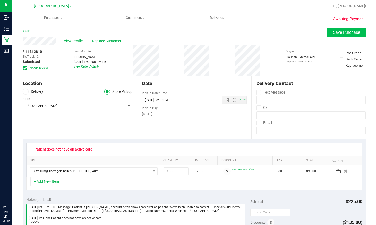
type textarea "[DATE] 09:00-20:30 -- Message: Patient is [PERSON_NAME], account often shows ca…"
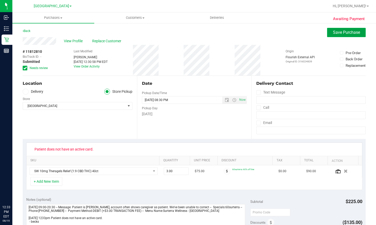
click at [343, 37] on button "Save Purchase" at bounding box center [346, 32] width 39 height 9
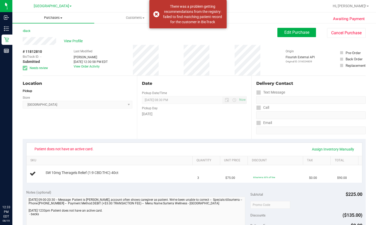
click at [52, 19] on span "Purchases" at bounding box center [53, 17] width 82 height 5
click at [50, 37] on li "Fulfillment" at bounding box center [53, 37] width 82 height 6
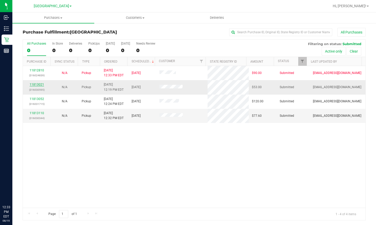
click at [31, 83] on link "11813021" at bounding box center [37, 85] width 14 height 4
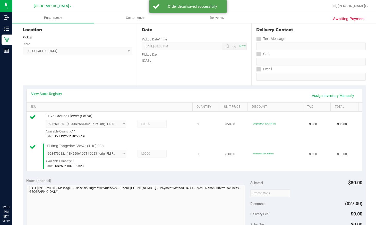
scroll to position [103, 0]
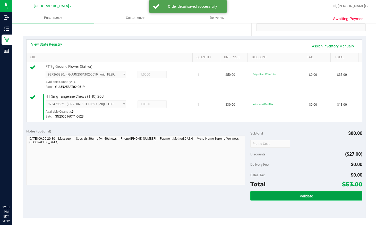
click at [311, 195] on button "Validate" at bounding box center [306, 195] width 112 height 9
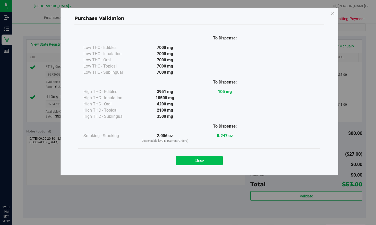
click at [210, 161] on button "Close" at bounding box center [199, 160] width 47 height 9
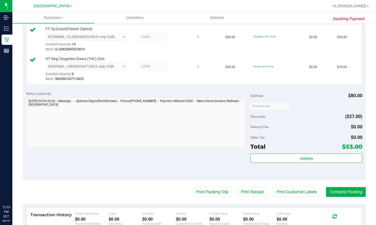
scroll to position [206, 0]
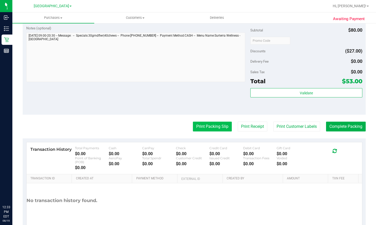
click at [206, 128] on button "Print Packing Slip" at bounding box center [212, 126] width 39 height 10
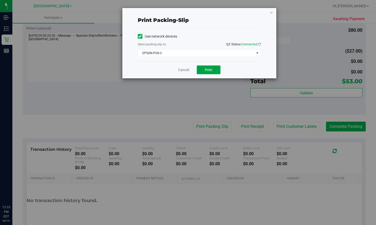
drag, startPoint x: 213, startPoint y: 69, endPoint x: 185, endPoint y: 66, distance: 27.7
click at [211, 69] on button "Print" at bounding box center [209, 69] width 24 height 9
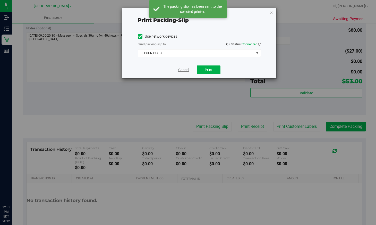
click at [185, 70] on link "Cancel" at bounding box center [183, 69] width 11 height 5
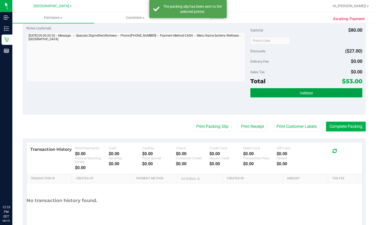
click at [280, 90] on button "Validate" at bounding box center [306, 92] width 112 height 9
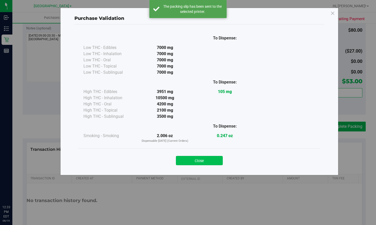
click at [197, 161] on button "Close" at bounding box center [199, 160] width 47 height 9
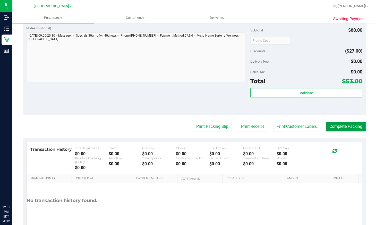
click at [344, 124] on button "Complete Packing" at bounding box center [346, 126] width 40 height 10
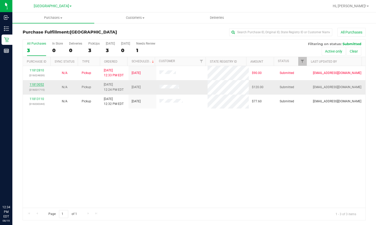
click at [40, 84] on link "11813052" at bounding box center [37, 85] width 14 height 4
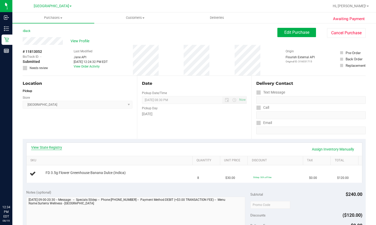
click at [51, 148] on link "View State Registry" at bounding box center [46, 147] width 31 height 5
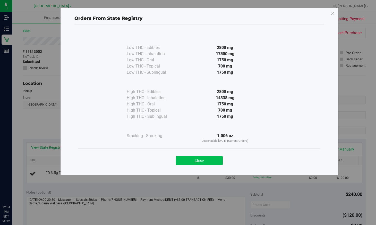
click at [210, 159] on button "Close" at bounding box center [199, 160] width 47 height 9
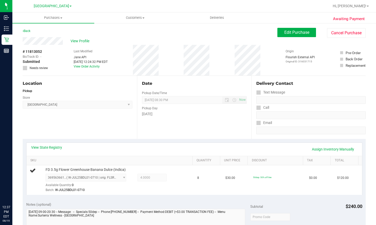
drag, startPoint x: 280, startPoint y: 144, endPoint x: 274, endPoint y: 104, distance: 40.1
click at [281, 141] on div "View State Registry Assign Inventory Manually SKU Quantity Unit Price Discount …" at bounding box center [194, 168] width 343 height 59
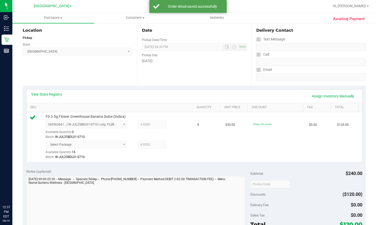
scroll to position [154, 0]
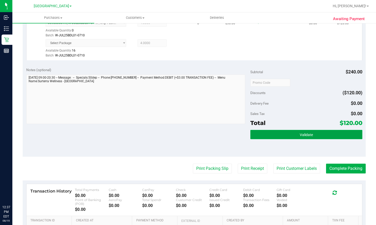
click at [294, 133] on button "Validate" at bounding box center [306, 134] width 112 height 9
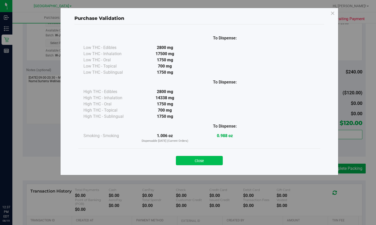
click at [206, 157] on button "Close" at bounding box center [199, 160] width 47 height 9
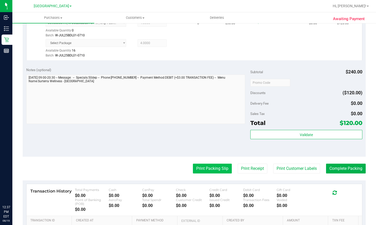
click at [209, 164] on button "Print Packing Slip" at bounding box center [212, 168] width 39 height 10
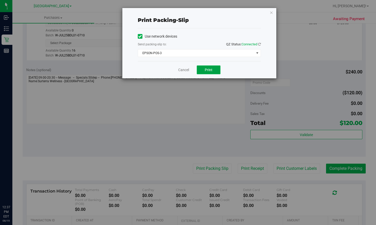
click at [208, 68] on span "Print" at bounding box center [209, 70] width 8 height 4
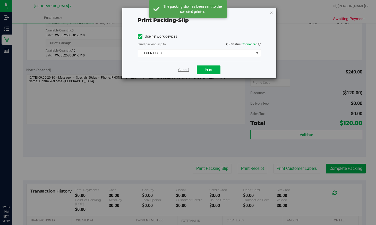
click at [185, 68] on link "Cancel" at bounding box center [183, 69] width 11 height 5
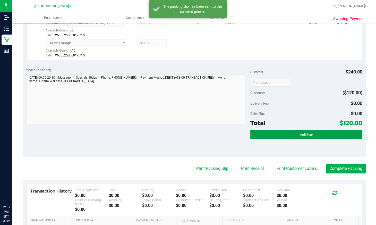
click at [303, 137] on span "Validate" at bounding box center [306, 135] width 13 height 4
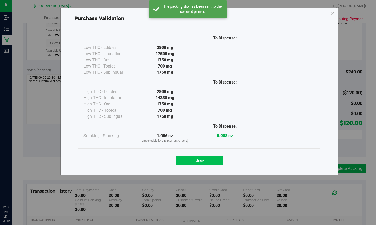
click at [199, 158] on button "Close" at bounding box center [199, 160] width 47 height 9
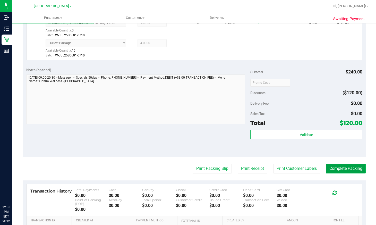
drag, startPoint x: 346, startPoint y: 171, endPoint x: 352, endPoint y: 171, distance: 6.5
click at [351, 171] on button "Complete Packing" at bounding box center [346, 168] width 40 height 10
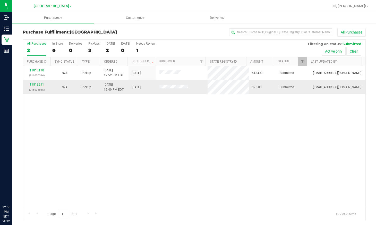
click at [39, 86] on link "11813211" at bounding box center [37, 85] width 14 height 4
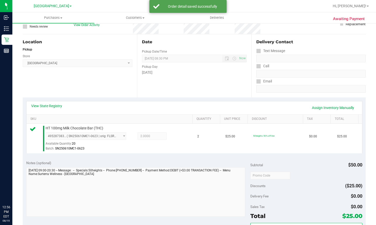
scroll to position [77, 0]
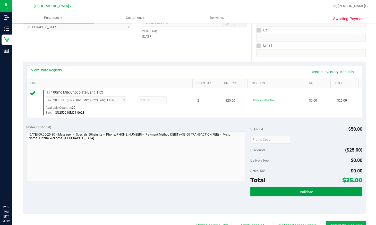
click at [317, 188] on button "Validate" at bounding box center [306, 191] width 112 height 9
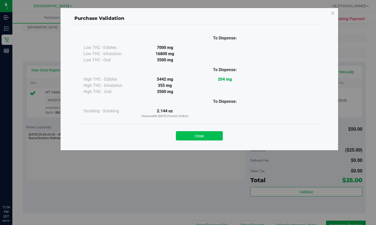
click at [190, 134] on button "Close" at bounding box center [199, 135] width 47 height 9
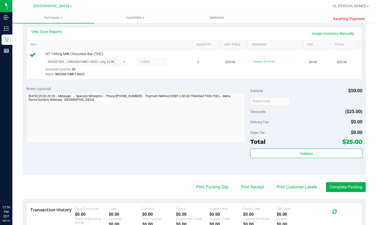
scroll to position [154, 0]
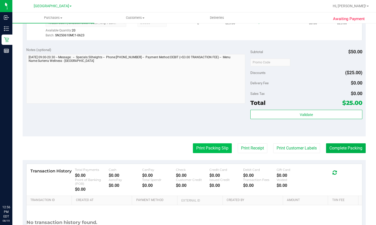
click at [209, 145] on button "Print Packing Slip" at bounding box center [212, 148] width 39 height 10
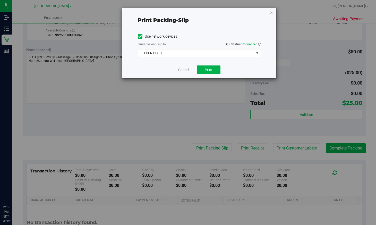
click at [205, 76] on div "Cancel Print" at bounding box center [199, 69] width 123 height 17
click at [207, 67] on button "Print" at bounding box center [209, 69] width 24 height 9
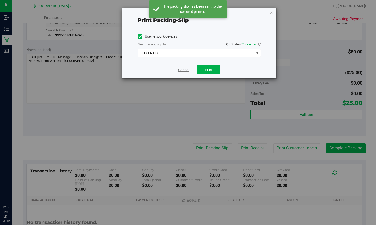
click at [181, 69] on link "Cancel" at bounding box center [183, 69] width 11 height 5
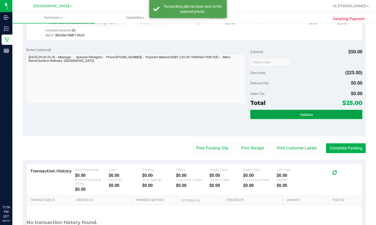
click at [277, 116] on button "Validate" at bounding box center [306, 114] width 112 height 9
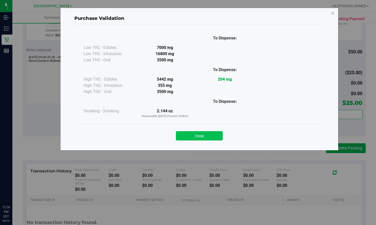
click at [205, 136] on button "Close" at bounding box center [199, 135] width 47 height 9
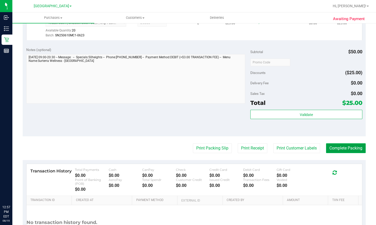
click at [355, 147] on button "Complete Packing" at bounding box center [346, 148] width 40 height 10
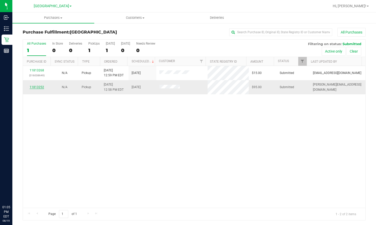
click at [37, 85] on link "11813252" at bounding box center [37, 87] width 14 height 4
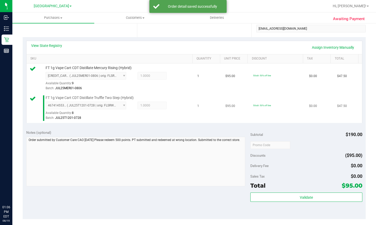
scroll to position [103, 0]
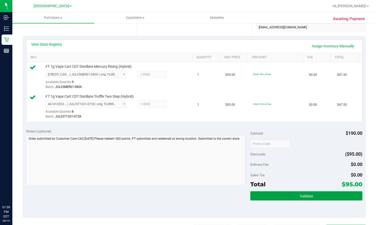
click at [263, 195] on button "Validate" at bounding box center [306, 195] width 112 height 9
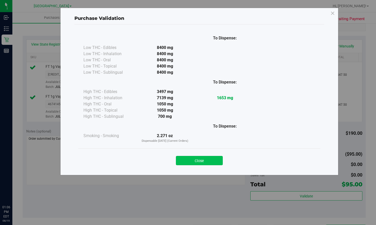
click at [206, 158] on button "Close" at bounding box center [199, 160] width 47 height 9
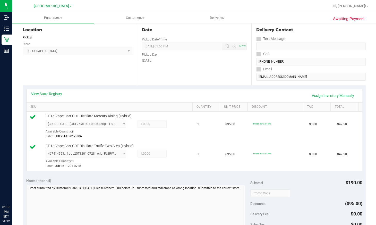
scroll to position [0, 0]
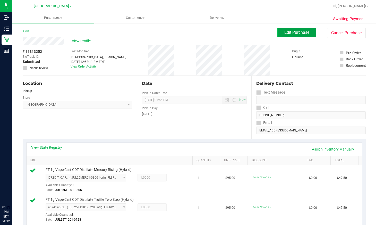
click at [289, 30] on span "Edit Purchase" at bounding box center [296, 32] width 25 height 5
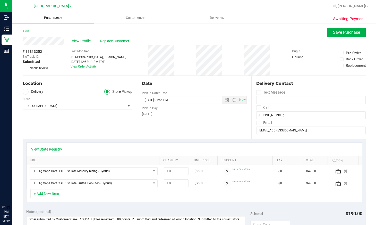
click at [50, 15] on uib-tab-heading "Purchases Summary of purchases Fulfillment All purchases" at bounding box center [53, 17] width 82 height 11
click at [358, 38] on div "View Profile Replace Customer" at bounding box center [194, 41] width 343 height 8
click at [349, 33] on span "Save Purchase" at bounding box center [346, 32] width 27 height 5
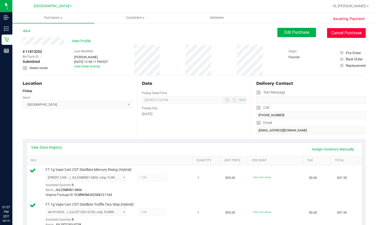
click at [345, 32] on button "Cancel Purchase" at bounding box center [346, 33] width 39 height 10
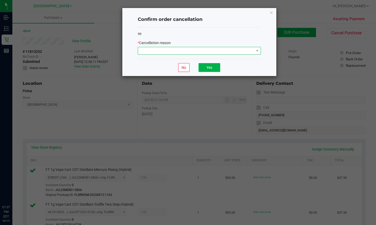
click at [201, 49] on span at bounding box center [196, 50] width 116 height 7
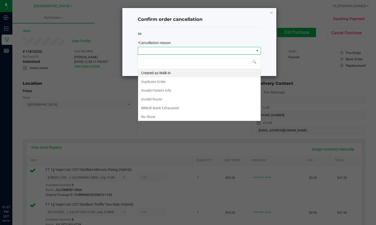
scroll to position [8, 123]
click at [168, 81] on li "Duplicate Order" at bounding box center [199, 81] width 123 height 9
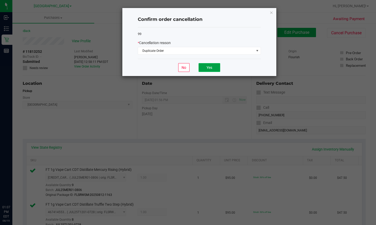
click at [211, 65] on button "Yes" at bounding box center [209, 67] width 22 height 9
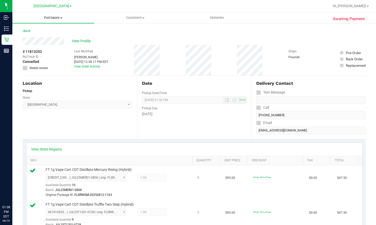
click at [55, 17] on span "Purchases" at bounding box center [53, 17] width 82 height 5
click at [49, 37] on li "Fulfillment" at bounding box center [53, 37] width 82 height 6
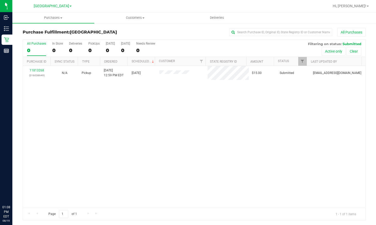
click at [187, 148] on div "11813268 (316038649) N/A Pickup [DATE] 12:59 PM EDT 8/19/2025 $15.00 Submitted …" at bounding box center [194, 137] width 342 height 142
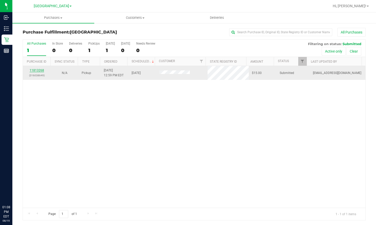
click at [39, 72] on link "11813268" at bounding box center [37, 70] width 14 height 4
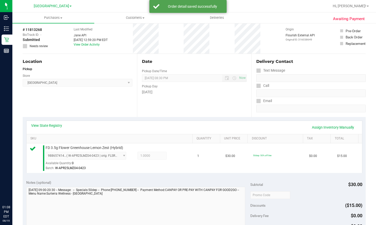
scroll to position [77, 0]
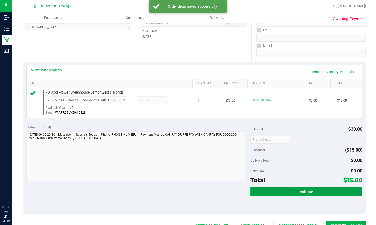
click at [259, 192] on button "Validate" at bounding box center [306, 191] width 112 height 9
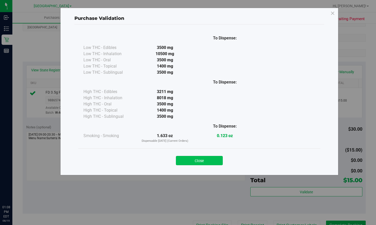
drag, startPoint x: 193, startPoint y: 167, endPoint x: 196, endPoint y: 164, distance: 3.9
click at [193, 167] on div "Close" at bounding box center [199, 158] width 242 height 21
click at [201, 161] on button "Close" at bounding box center [199, 160] width 47 height 9
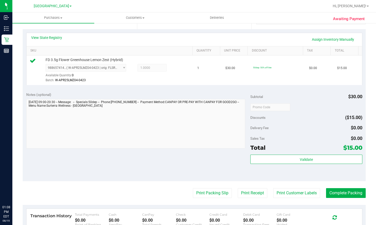
scroll to position [154, 0]
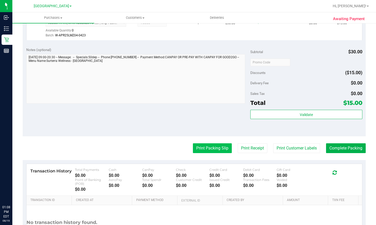
click at [206, 149] on button "Print Packing Slip" at bounding box center [212, 148] width 39 height 10
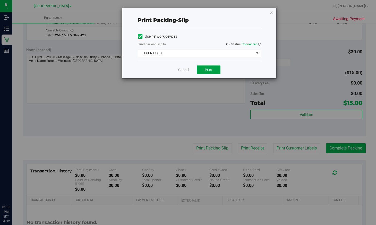
click at [210, 68] on span "Print" at bounding box center [209, 70] width 8 height 4
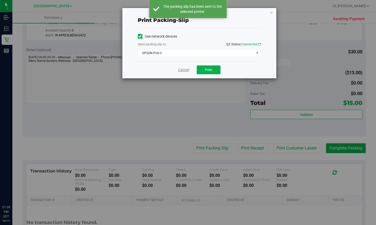
click at [180, 69] on link "Cancel" at bounding box center [183, 69] width 11 height 5
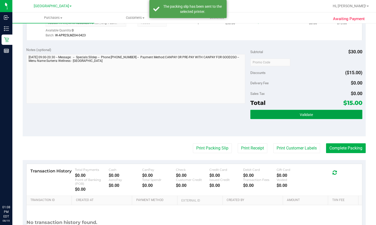
click at [250, 110] on button "Validate" at bounding box center [306, 114] width 112 height 9
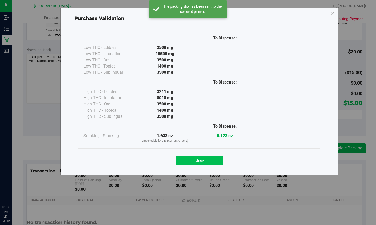
click at [196, 162] on button "Close" at bounding box center [199, 160] width 47 height 9
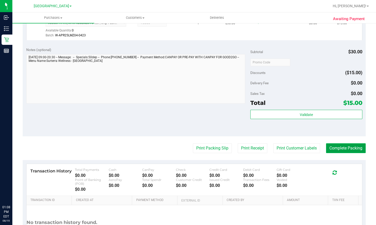
click at [349, 150] on button "Complete Packing" at bounding box center [346, 148] width 40 height 10
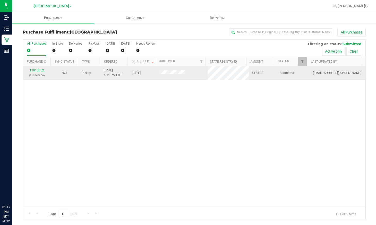
click at [35, 70] on link "11813352" at bounding box center [37, 70] width 14 height 4
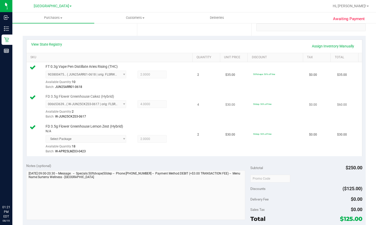
scroll to position [154, 0]
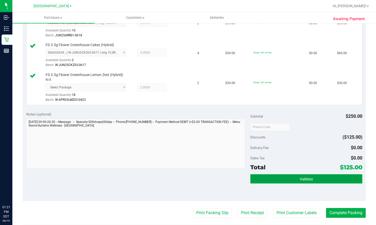
click at [296, 179] on button "Validate" at bounding box center [306, 178] width 112 height 9
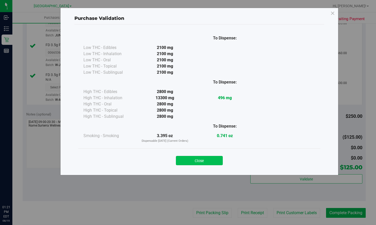
click at [209, 159] on button "Close" at bounding box center [199, 160] width 47 height 9
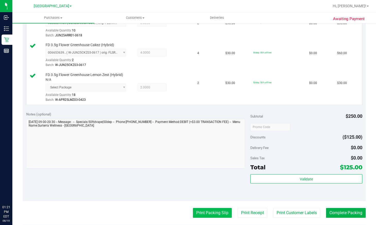
click at [205, 215] on button "Print Packing Slip" at bounding box center [212, 213] width 39 height 10
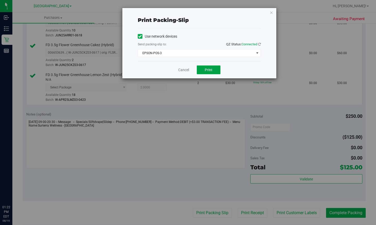
click at [212, 71] on span "Print" at bounding box center [209, 70] width 8 height 4
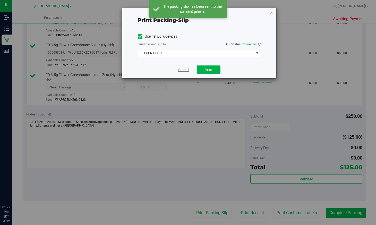
click at [179, 70] on link "Cancel" at bounding box center [183, 69] width 11 height 5
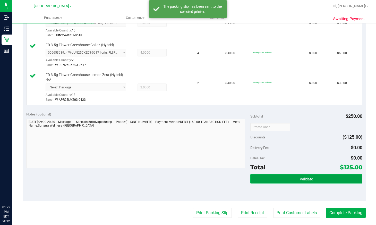
click at [312, 179] on button "Validate" at bounding box center [306, 178] width 112 height 9
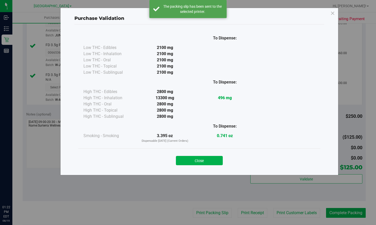
drag, startPoint x: 211, startPoint y: 159, endPoint x: 274, endPoint y: 197, distance: 74.0
click at [211, 159] on button "Close" at bounding box center [199, 160] width 47 height 9
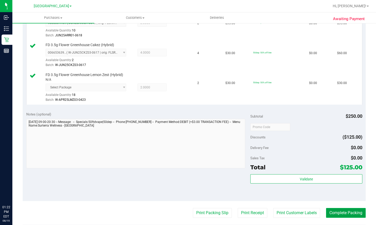
click at [343, 212] on button "Complete Packing" at bounding box center [346, 213] width 40 height 10
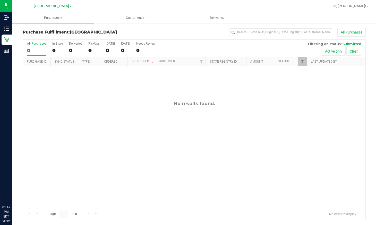
click at [90, 99] on div "No results found." at bounding box center [194, 154] width 342 height 176
click at [146, 154] on div "No results found." at bounding box center [194, 154] width 342 height 176
click at [253, 144] on div "No results found." at bounding box center [194, 154] width 342 height 176
click at [263, 141] on div "No results found." at bounding box center [194, 154] width 342 height 176
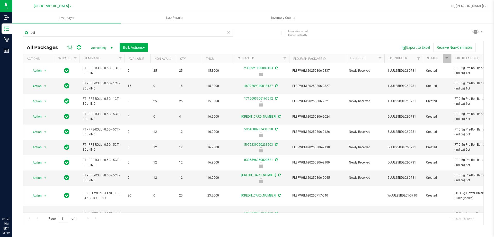
click at [114, 34] on input "bdl" at bounding box center [128, 33] width 210 height 8
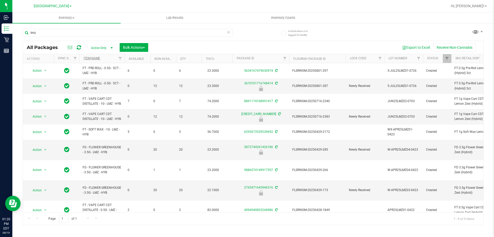
type input "lmz"
click at [94, 58] on link "Item Name" at bounding box center [92, 58] width 16 height 4
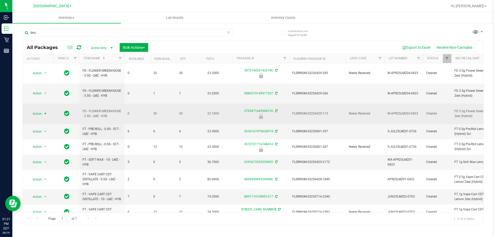
click at [34, 110] on span "Action" at bounding box center [35, 113] width 14 height 7
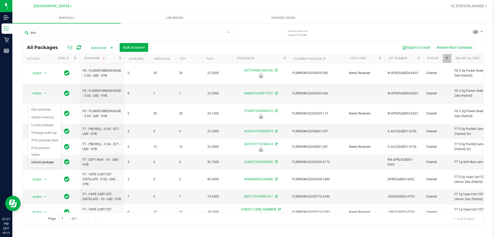
click at [38, 158] on li "Unlock package" at bounding box center [44, 162] width 33 height 8
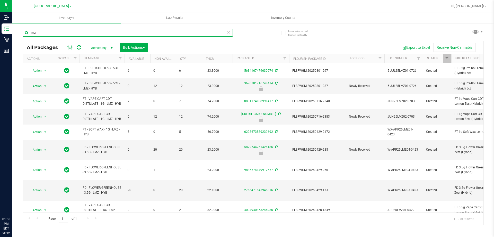
click at [130, 33] on input "lmz" at bounding box center [128, 33] width 210 height 8
drag, startPoint x: 0, startPoint y: 0, endPoint x: 130, endPoint y: 33, distance: 134.5
click at [130, 33] on input "lmz" at bounding box center [128, 33] width 210 height 8
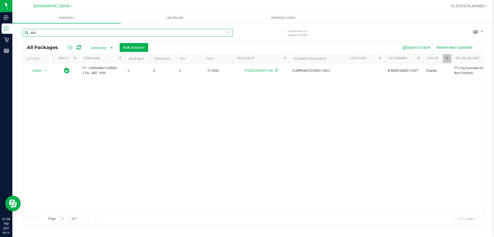
click at [59, 32] on input "abz" at bounding box center [128, 33] width 210 height 8
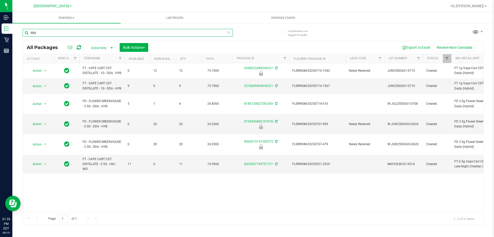
type input "dda"
click at [176, 181] on div "Action Action Edit attributes Global inventory Locate package Package audit log…" at bounding box center [253, 137] width 461 height 149
